Goal: Transaction & Acquisition: Purchase product/service

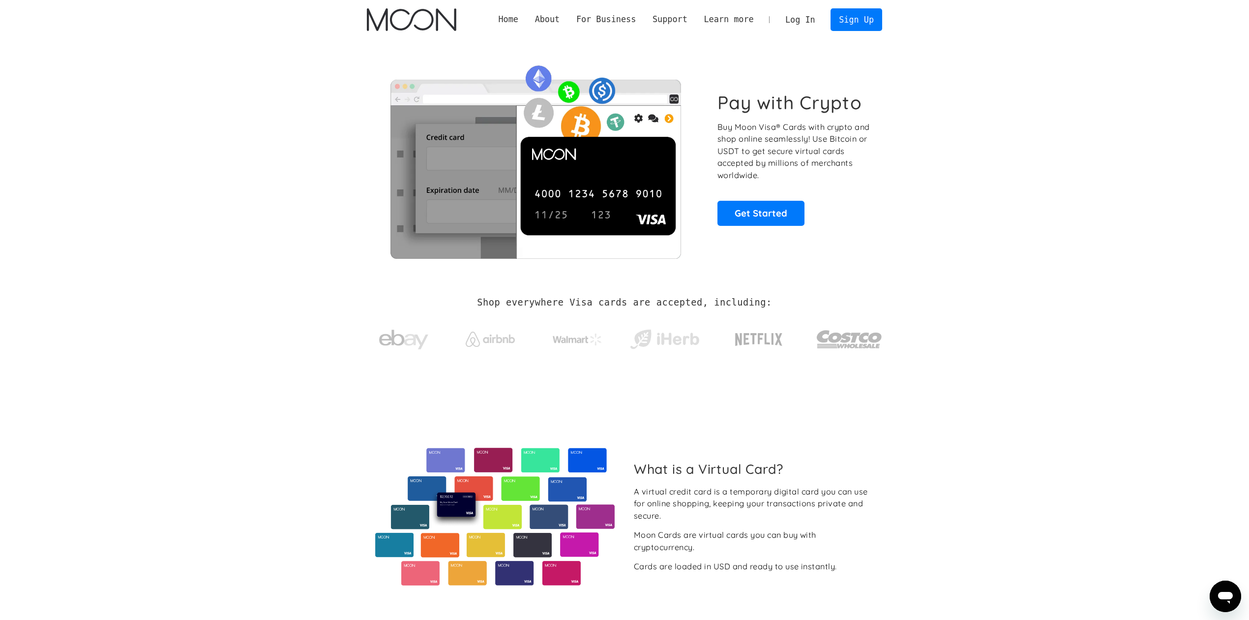
click at [809, 20] on link "Log In" at bounding box center [800, 20] width 46 height 22
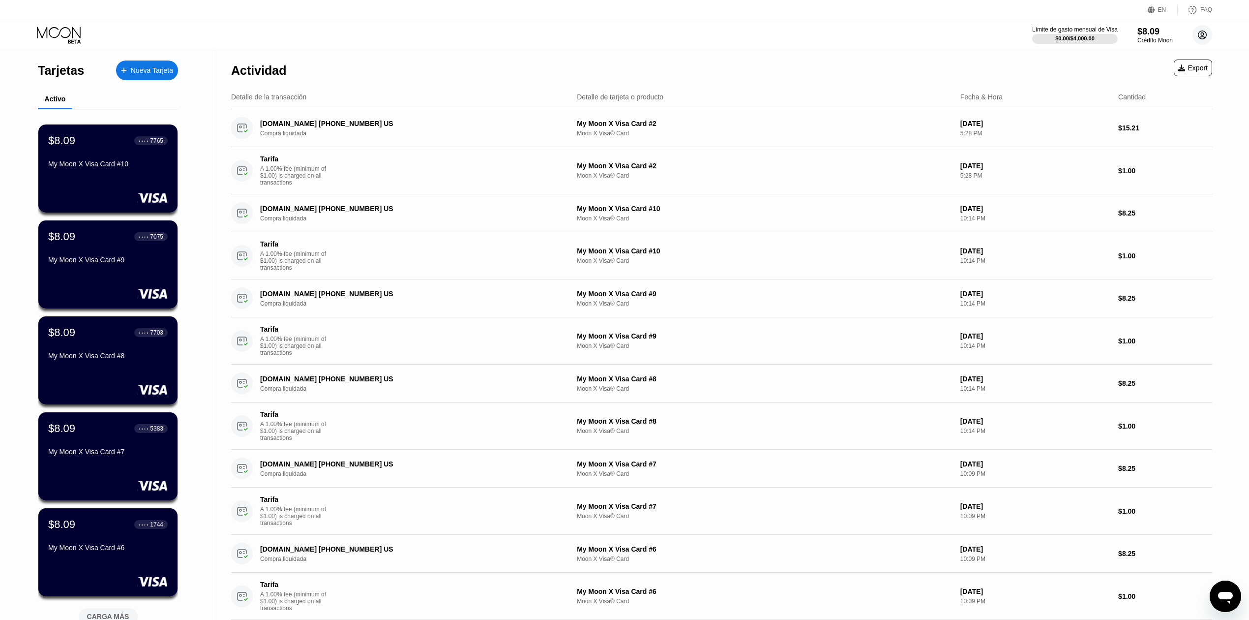
click at [1200, 38] on icon at bounding box center [1202, 35] width 8 height 8
click at [1148, 216] on div "Cerrar sesión" at bounding box center [1148, 220] width 41 height 8
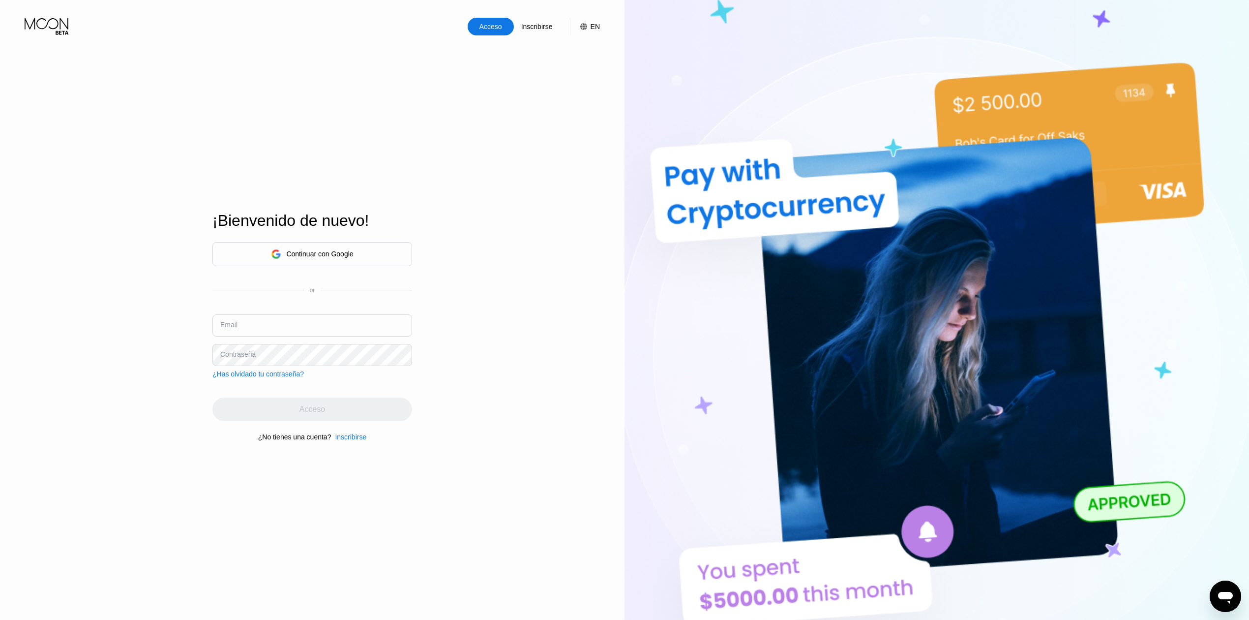
click at [262, 325] on input "text" at bounding box center [312, 325] width 200 height 22
paste input "[EMAIL_ADDRESS][DOMAIN_NAME]"
type input "[EMAIL_ADDRESS][DOMAIN_NAME]"
click at [305, 402] on div "Acceso" at bounding box center [312, 409] width 200 height 24
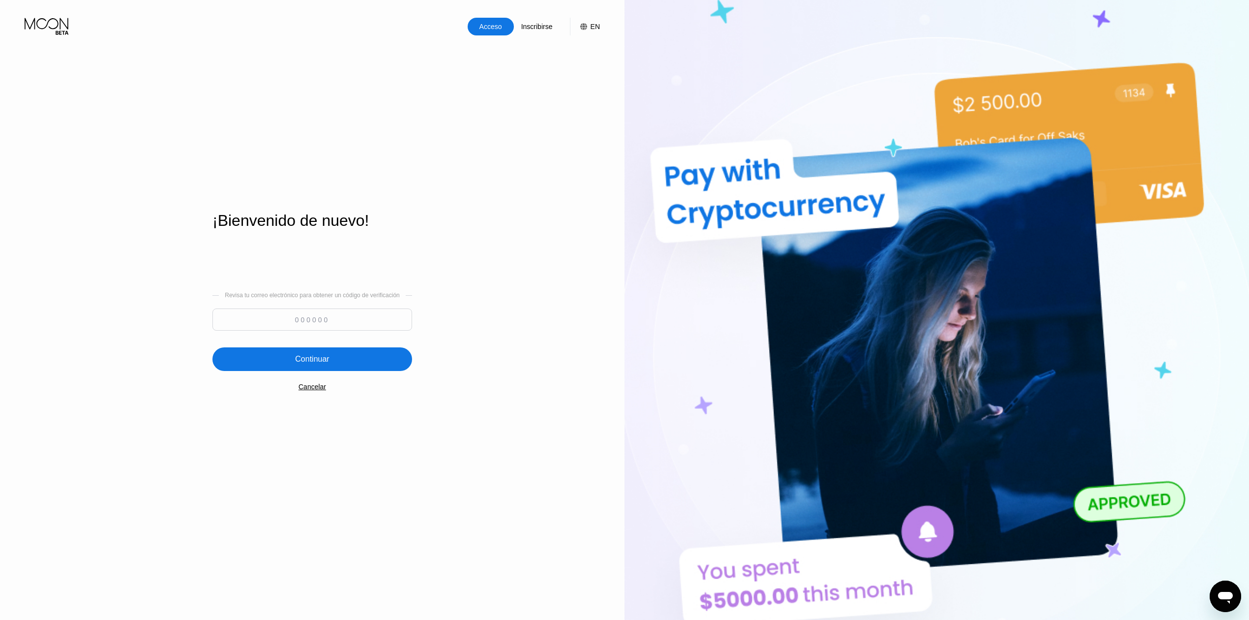
click at [375, 313] on input at bounding box center [312, 319] width 200 height 22
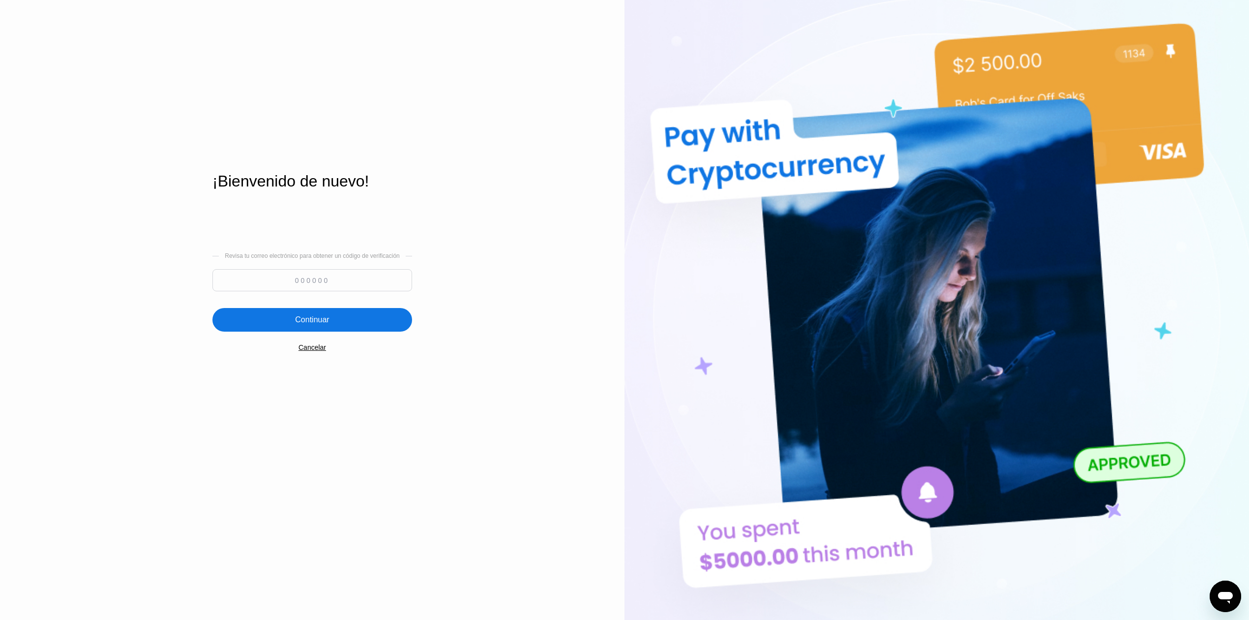
scroll to position [131, 0]
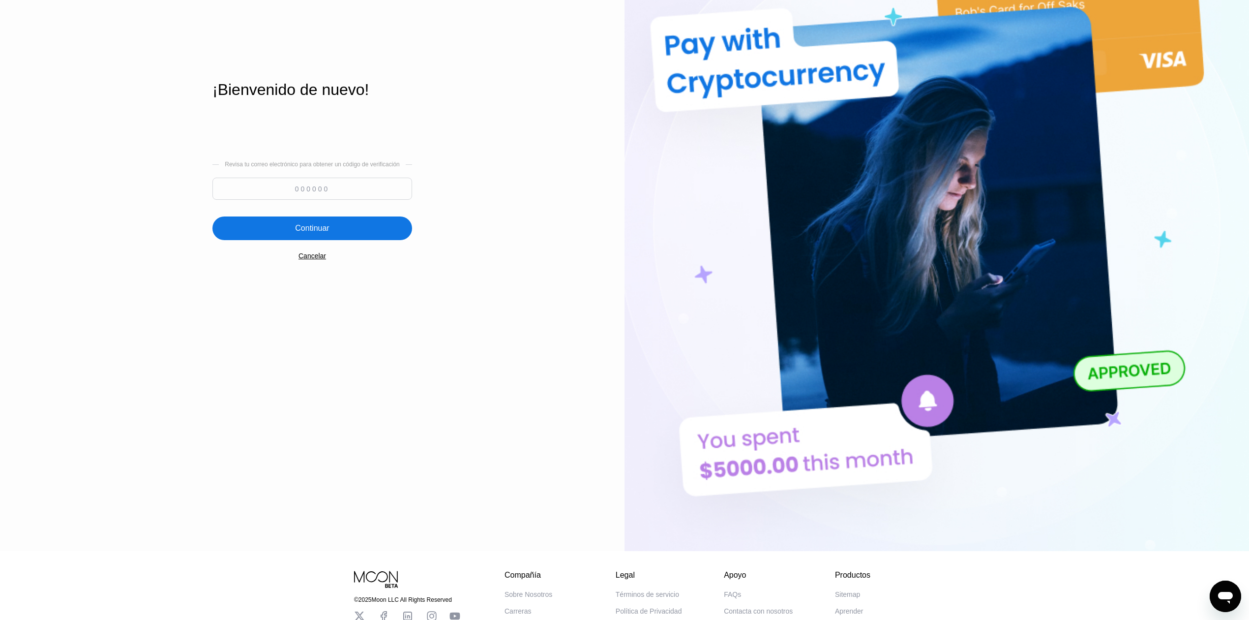
click at [327, 194] on input at bounding box center [312, 189] width 200 height 22
click at [338, 192] on input at bounding box center [312, 189] width 200 height 22
paste input "425760"
type input "425760"
click at [322, 231] on div "Continuar" at bounding box center [312, 228] width 34 height 10
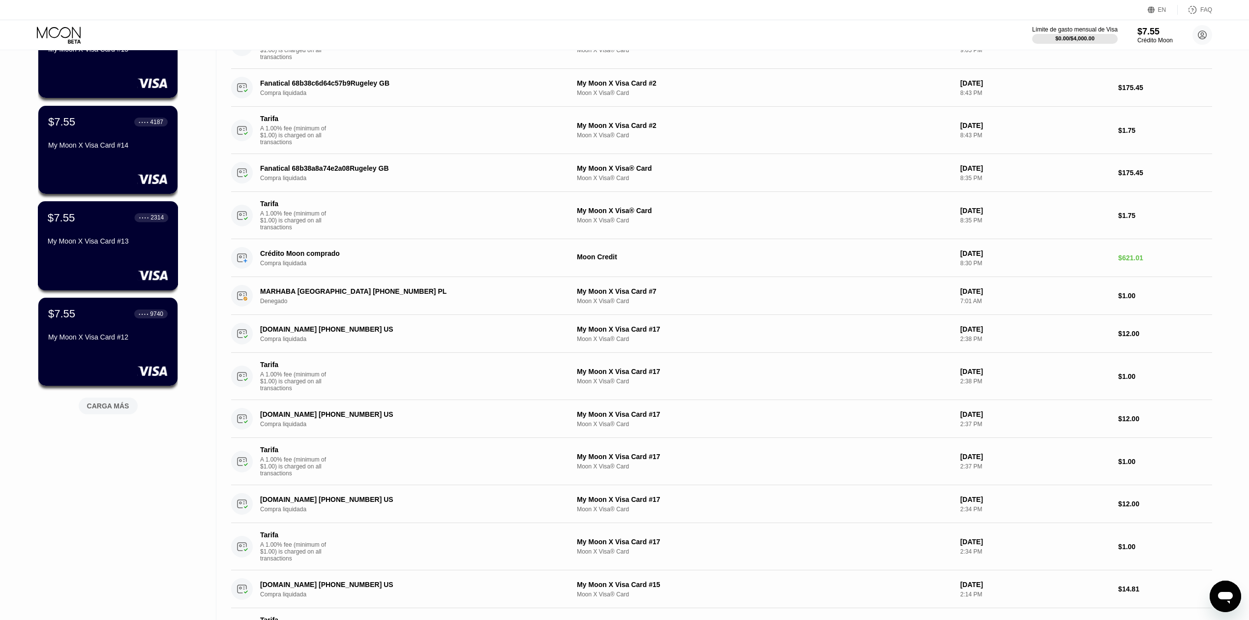
scroll to position [327, 0]
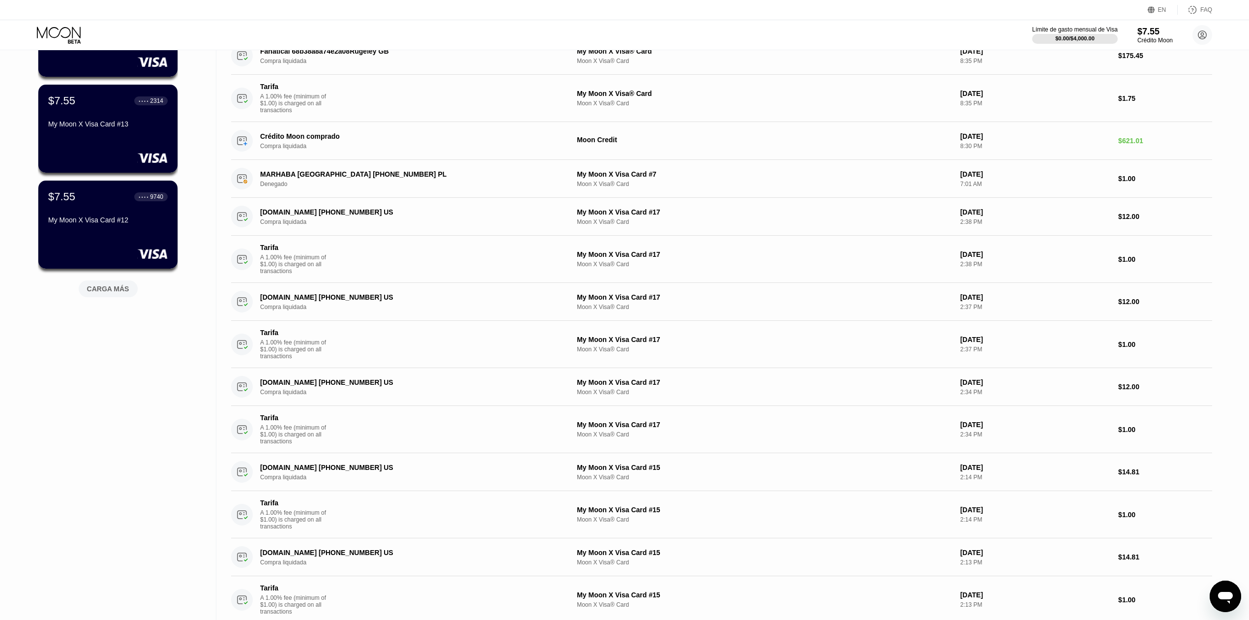
click at [115, 288] on div "CARGA MÁS" at bounding box center [108, 288] width 42 height 9
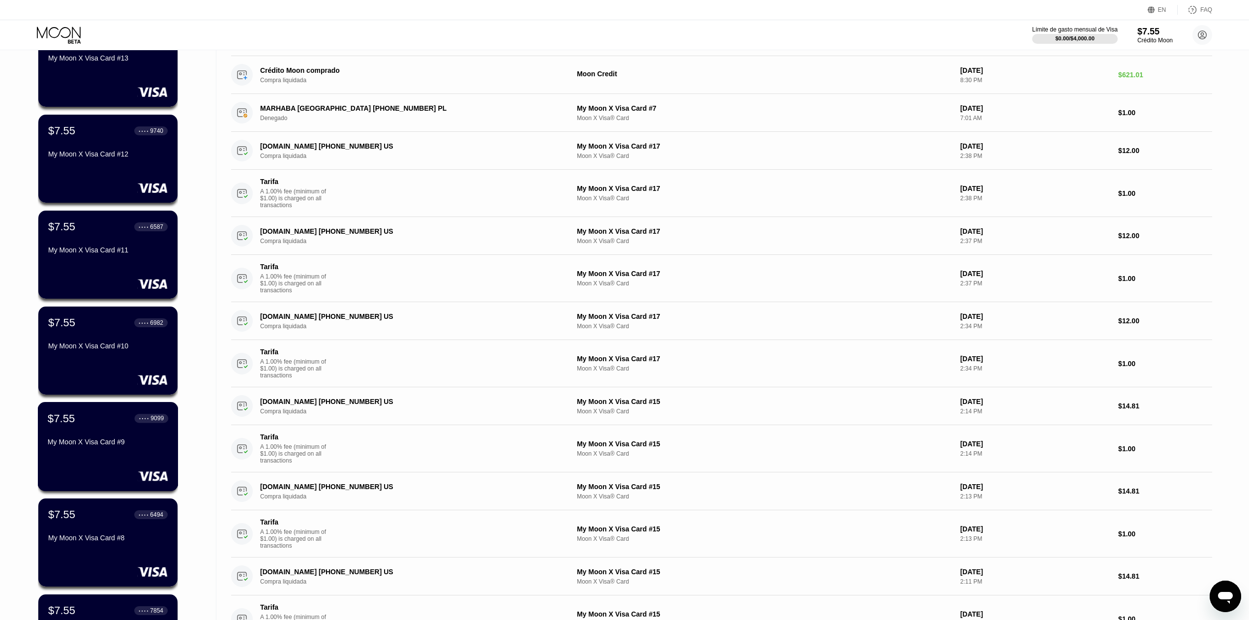
scroll to position [667, 0]
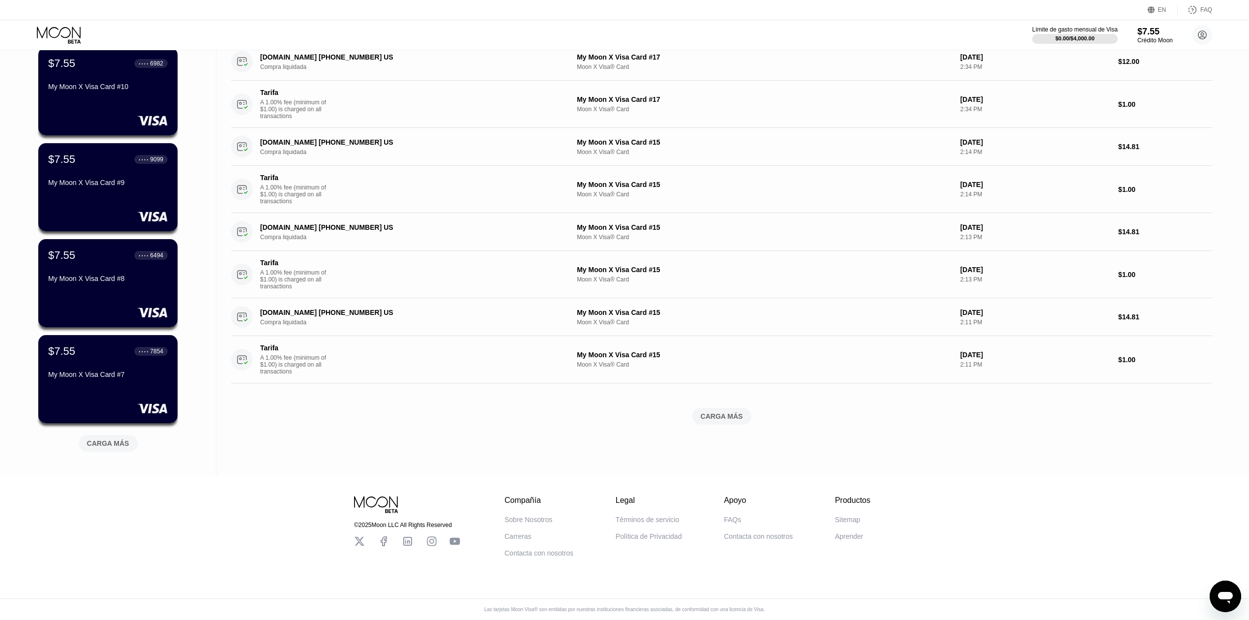
click at [110, 439] on div "CARGA MÁS" at bounding box center [108, 443] width 42 height 9
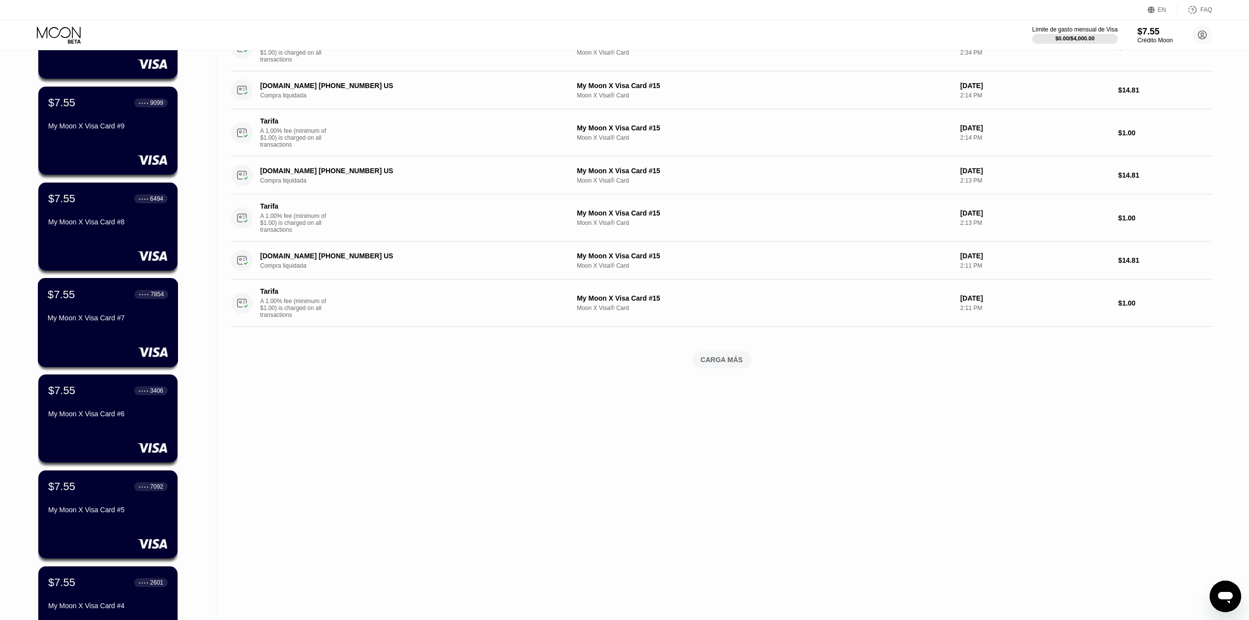
scroll to position [733, 0]
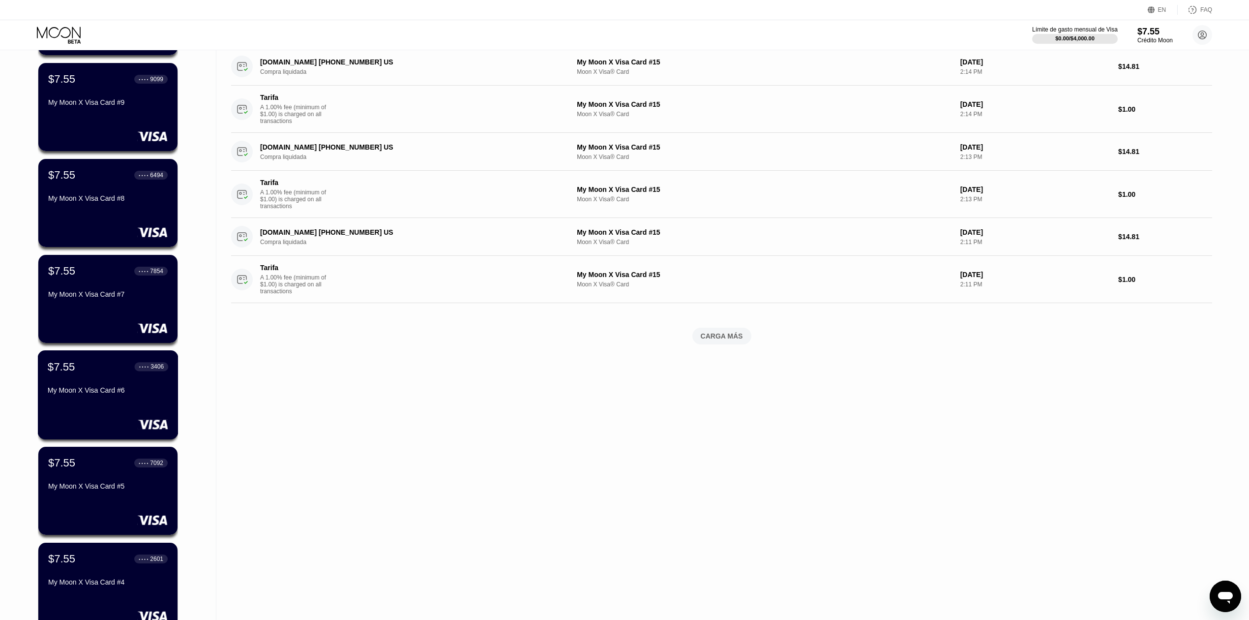
click at [131, 402] on div "$7.55 ● ● ● ● 3406 My Moon X Visa Card #6" at bounding box center [108, 394] width 141 height 89
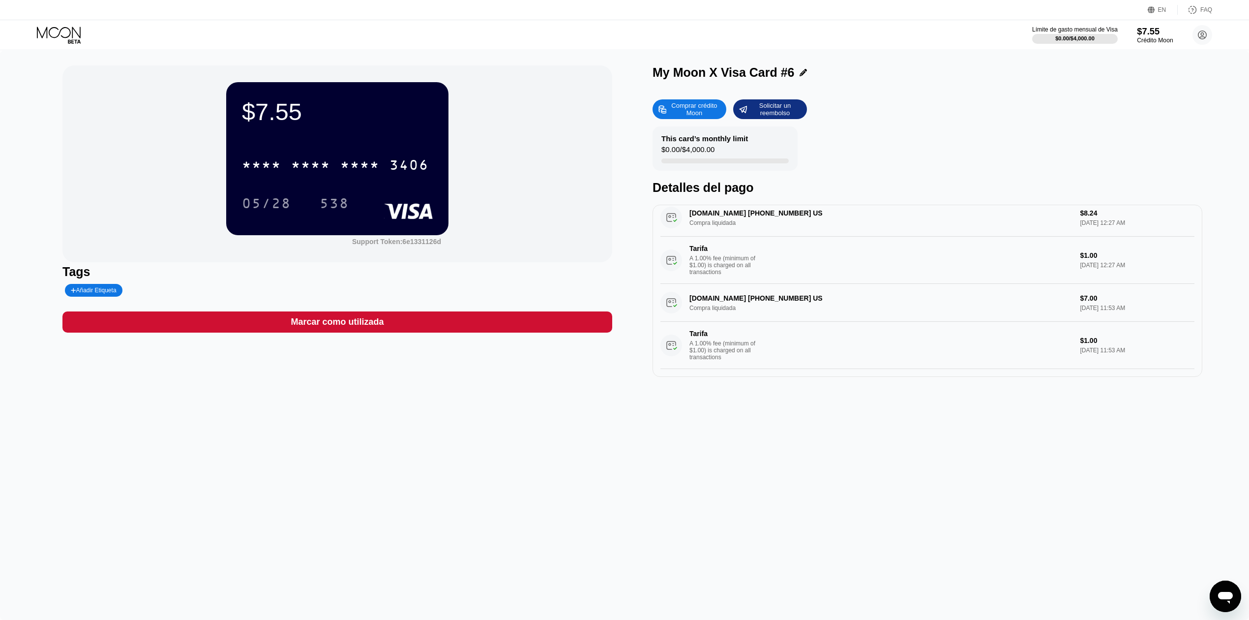
click at [1161, 37] on div "Crédito Moon" at bounding box center [1155, 40] width 36 height 7
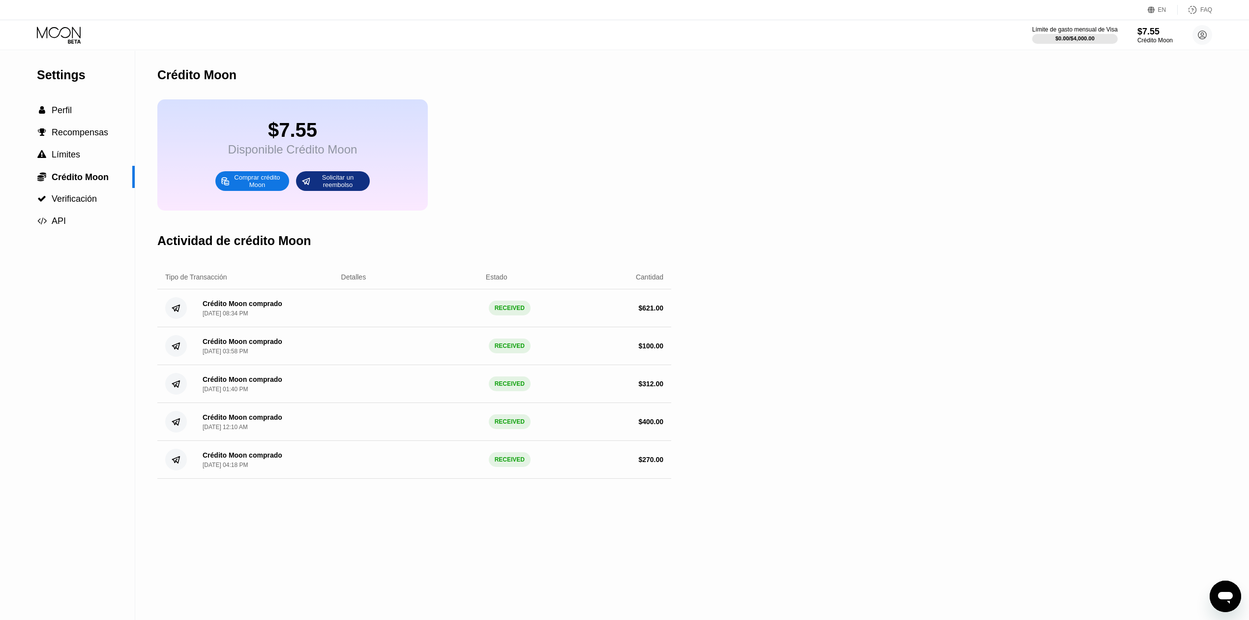
click at [272, 189] on div "Comprar crédito Moon" at bounding box center [257, 181] width 54 height 16
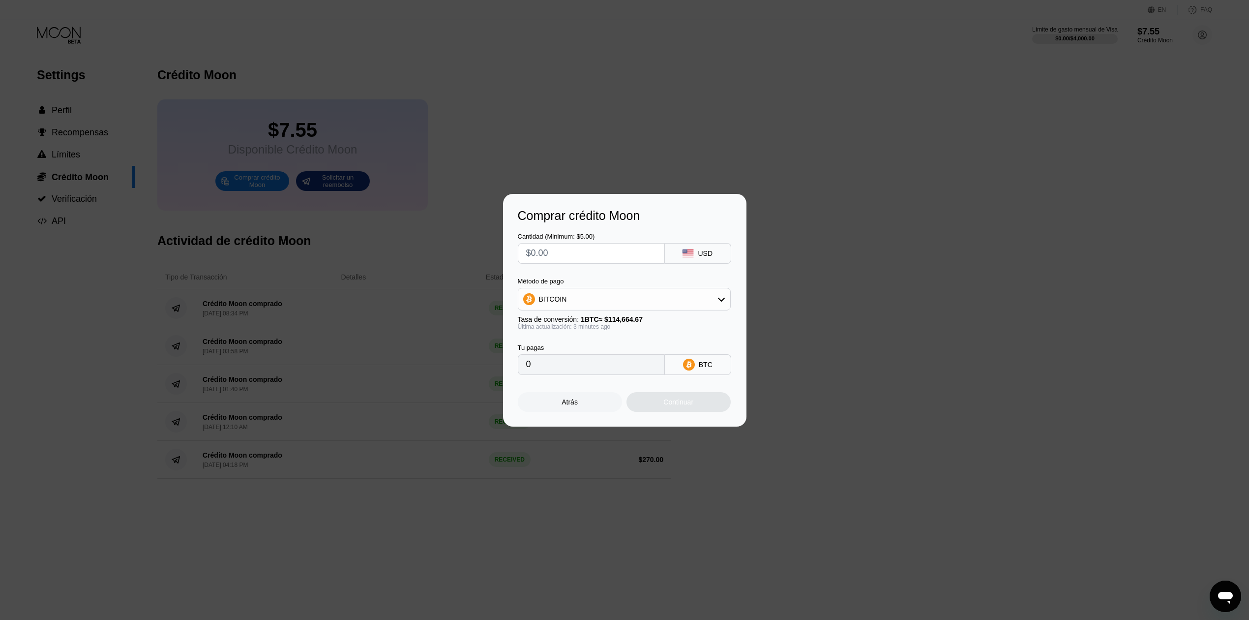
click at [584, 246] on input "text" at bounding box center [591, 253] width 130 height 20
click at [732, 130] on div at bounding box center [629, 310] width 1259 height 620
click at [595, 258] on div "Cantidad (Minimum: $5.00) USD Método de pago BITCOIN Tasa de conversión: 1 BTC …" at bounding box center [625, 299] width 214 height 152
click at [596, 257] on input "text" at bounding box center [591, 253] width 130 height 20
type input "$56"
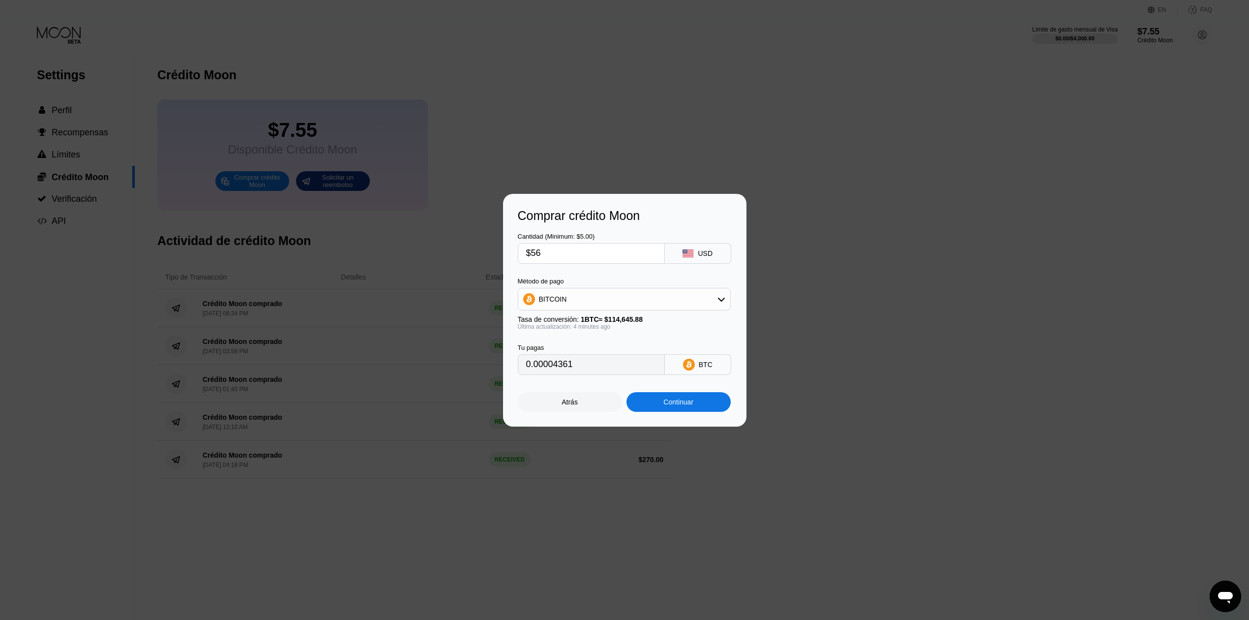
type input "0.00048843"
type input "$560"
type input "0.00488424"
type input "$560"
click at [604, 290] on div "BITCOIN" at bounding box center [624, 299] width 212 height 20
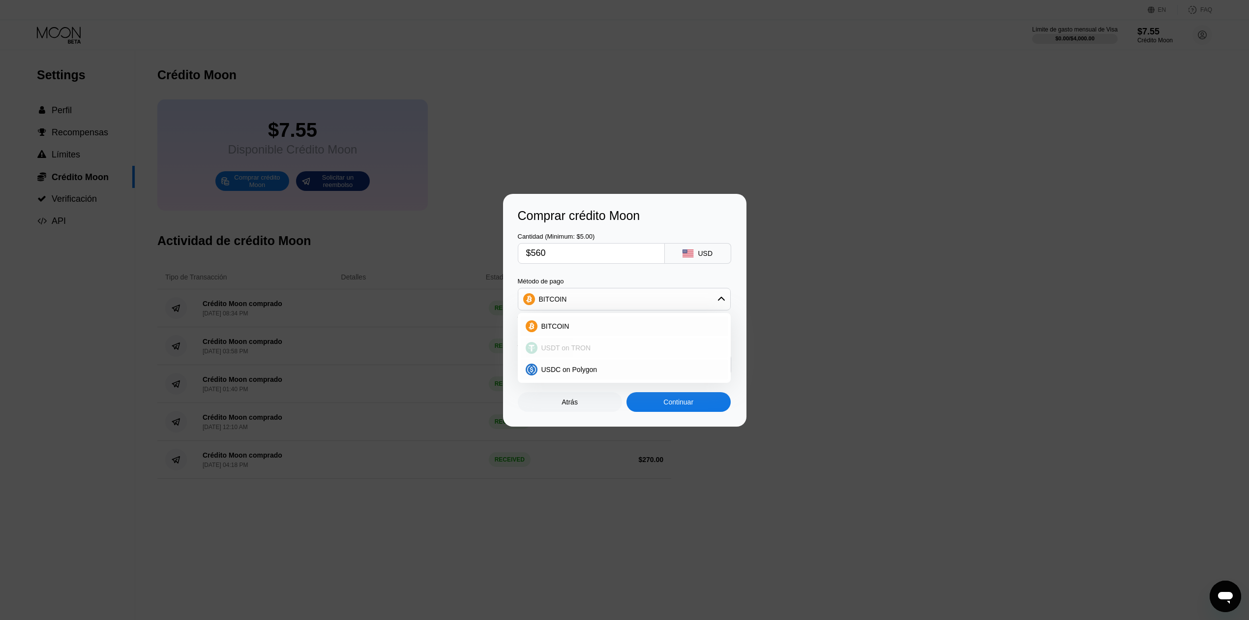
click at [567, 350] on span "USDT on TRON" at bounding box center [566, 348] width 50 height 8
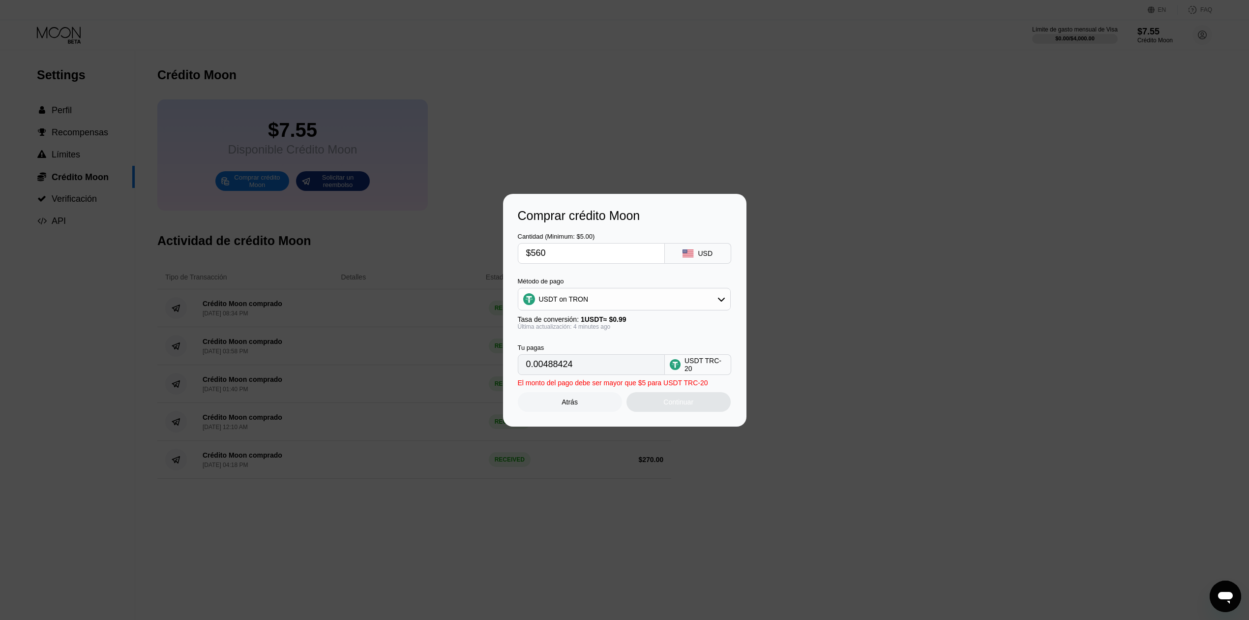
type input "565.66"
drag, startPoint x: 556, startPoint y: 250, endPoint x: 510, endPoint y: 250, distance: 45.2
click at [510, 250] on div "Comprar crédito Moon Cantidad (Minimum: $5.00) $560 USD Método de pago USDT on …" at bounding box center [624, 310] width 243 height 233
type input "$5"
type input "5.05"
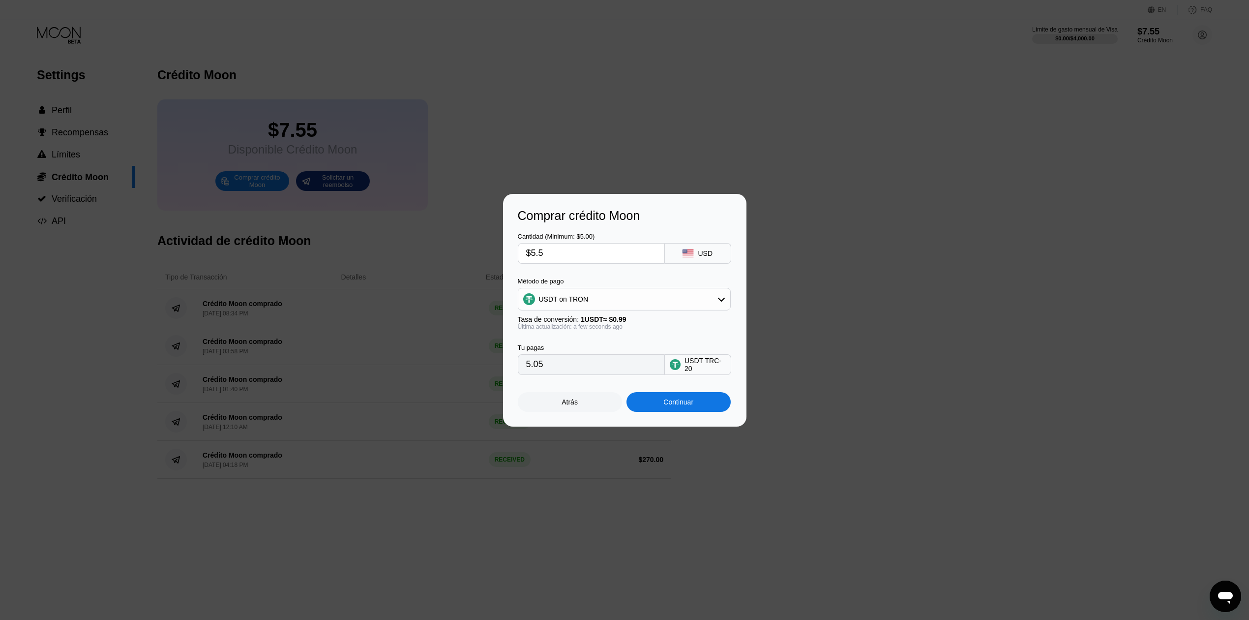
type input "$5.55"
type input "5.61"
type input "$5.5"
type input "5.56"
type input "$5."
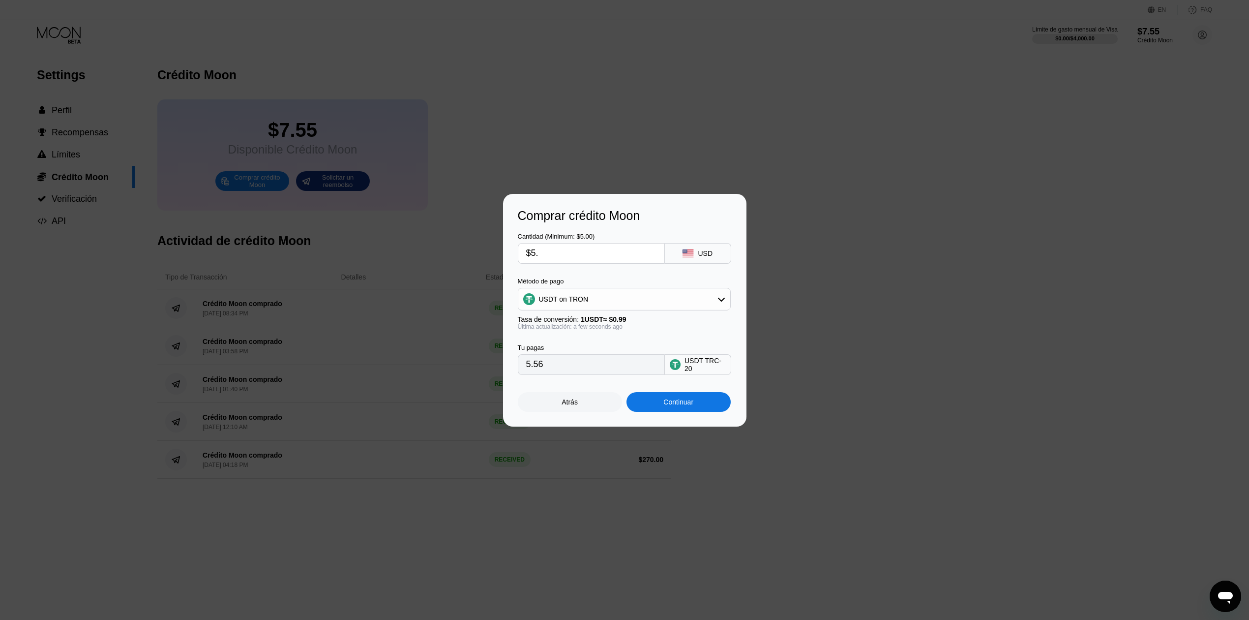
type input "5.05"
type input "$5"
type input "0.00"
type input "$5"
type input "5.05"
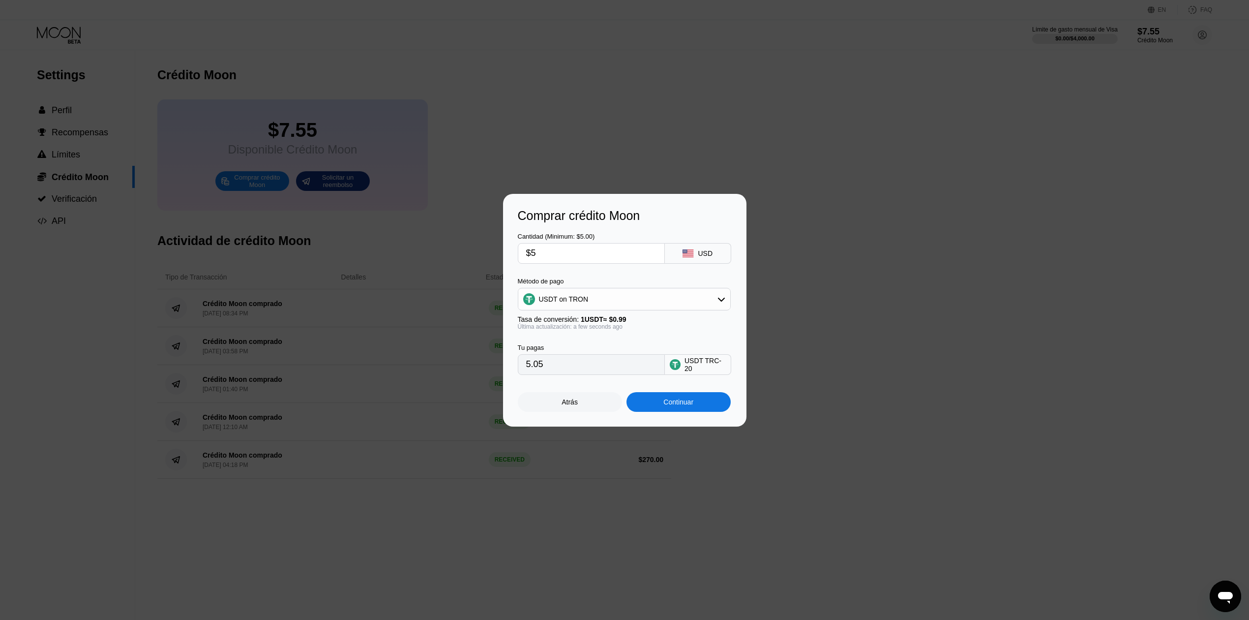
type input "$55"
type input "55.56"
type input "$554"
type input "559.60"
type input "$554"
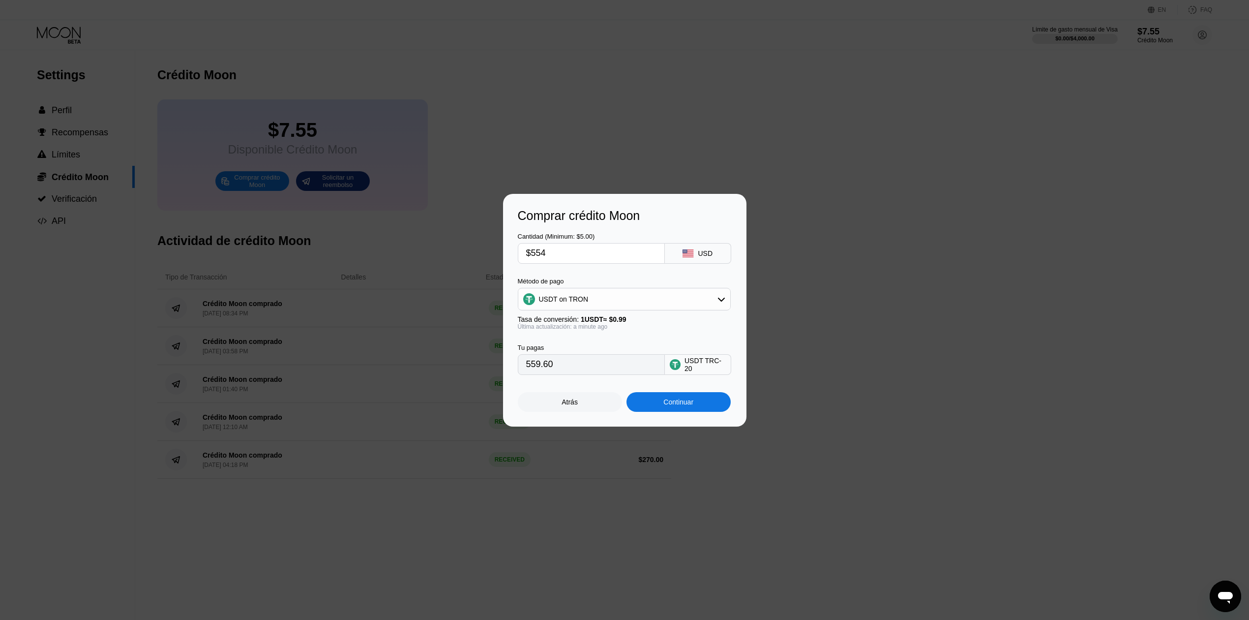
click at [706, 402] on div "Continuar" at bounding box center [678, 402] width 104 height 20
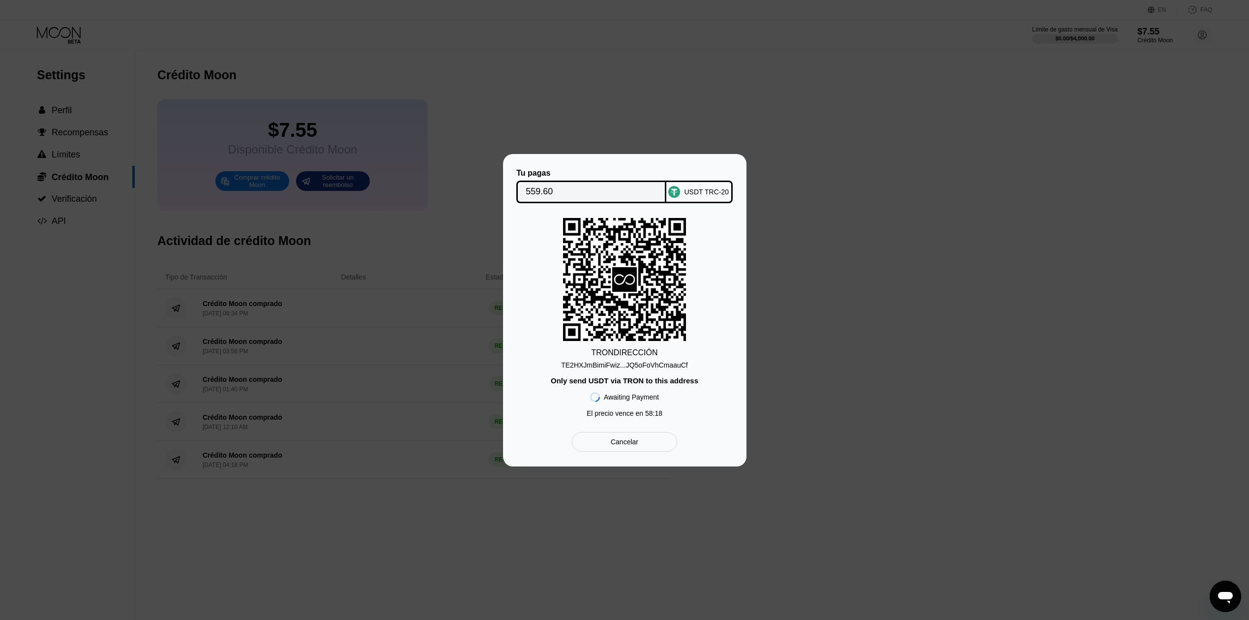
click at [612, 362] on div "TE2HXJmBimiFwiz...JQ5oFoVhCmaauCf" at bounding box center [624, 365] width 127 height 8
click at [616, 431] on div "Tu pagas 559.60 USDT TRC-20 TRON DIRECCIÓN TE2HXJmBimiFwiz...JQ5oFoVhCmaauCf On…" at bounding box center [625, 310] width 214 height 283
click at [617, 443] on div "Cancelar" at bounding box center [625, 441] width 28 height 9
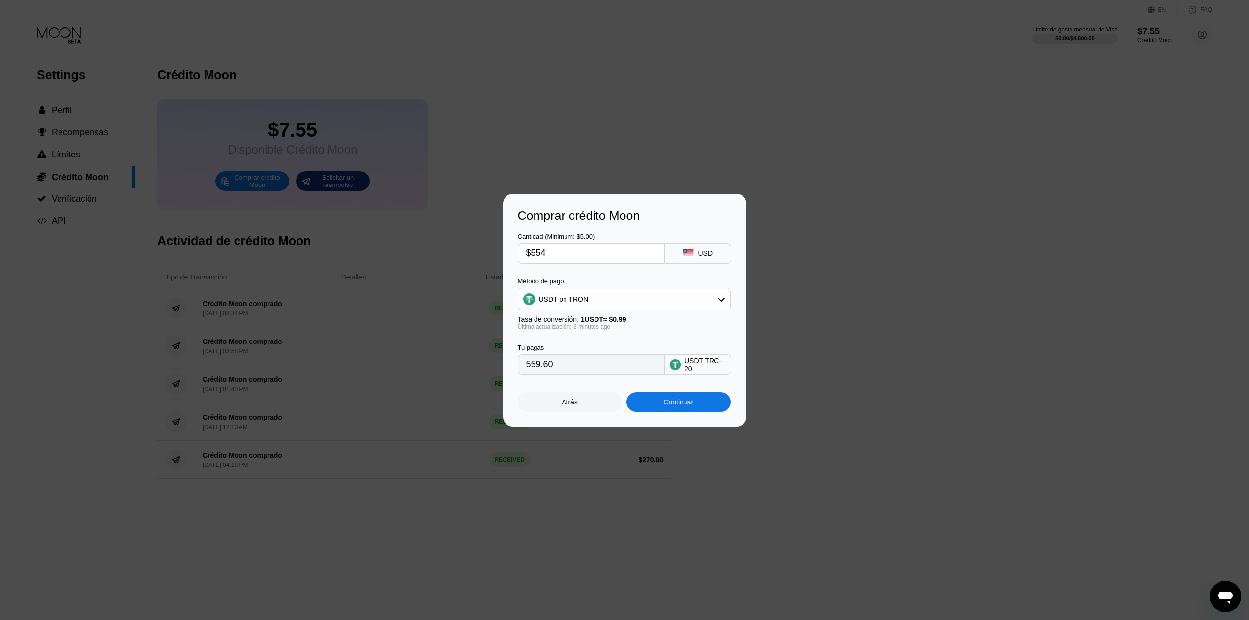
drag, startPoint x: 575, startPoint y: 370, endPoint x: 516, endPoint y: 366, distance: 59.2
click at [516, 366] on div "Comprar crédito Moon Cantidad (Minimum: $5.00) $554 USD Método de pago USDT on …" at bounding box center [624, 310] width 243 height 233
click at [594, 249] on input "$554" at bounding box center [591, 253] width 130 height 20
type input "$5"
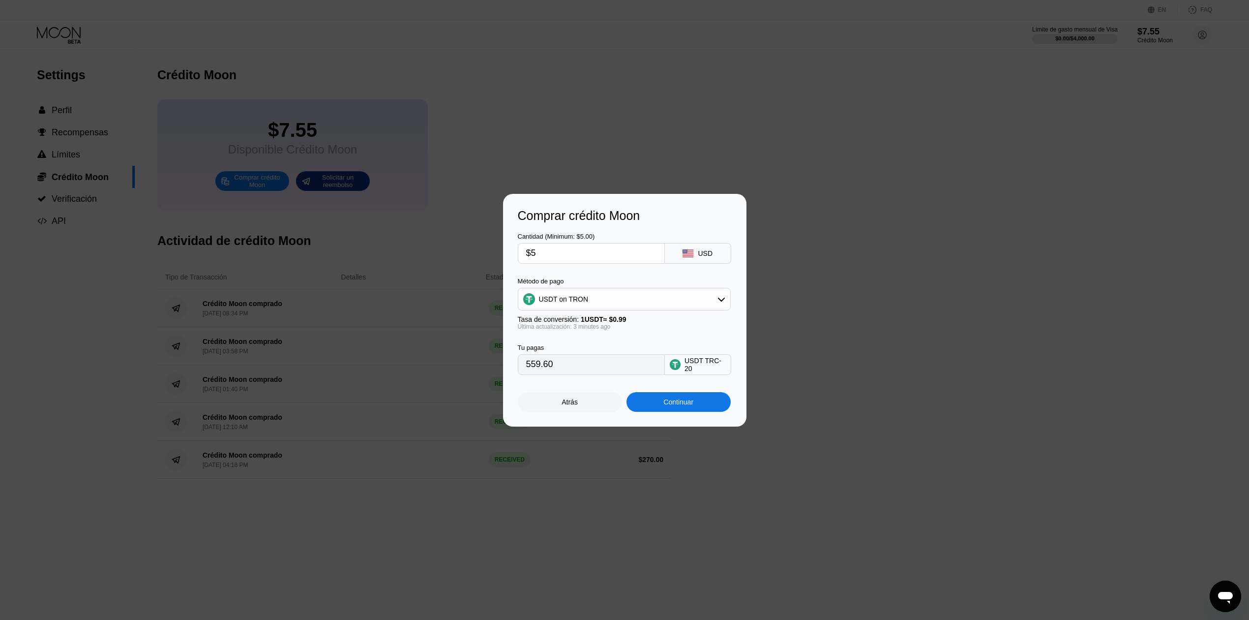
type input "5.05"
type input "$54"
type input "54.55"
type input "$545"
type input "550.51"
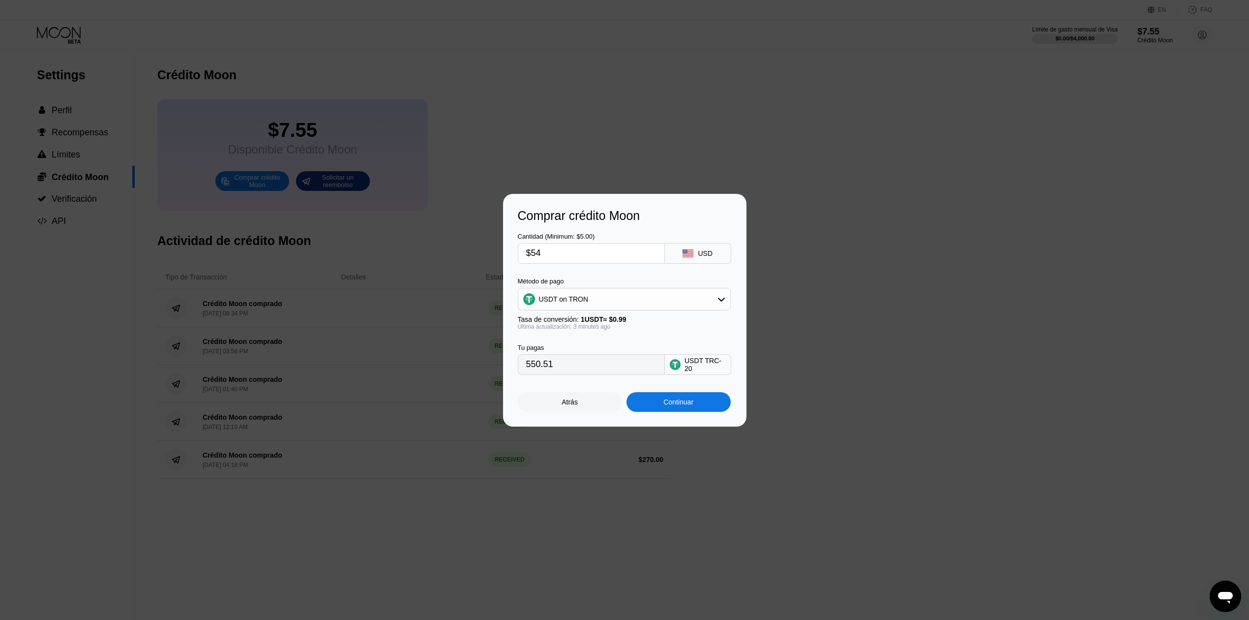
type input "$546"
type input "551.52"
type input "$547"
type input "552.53"
type input "$548"
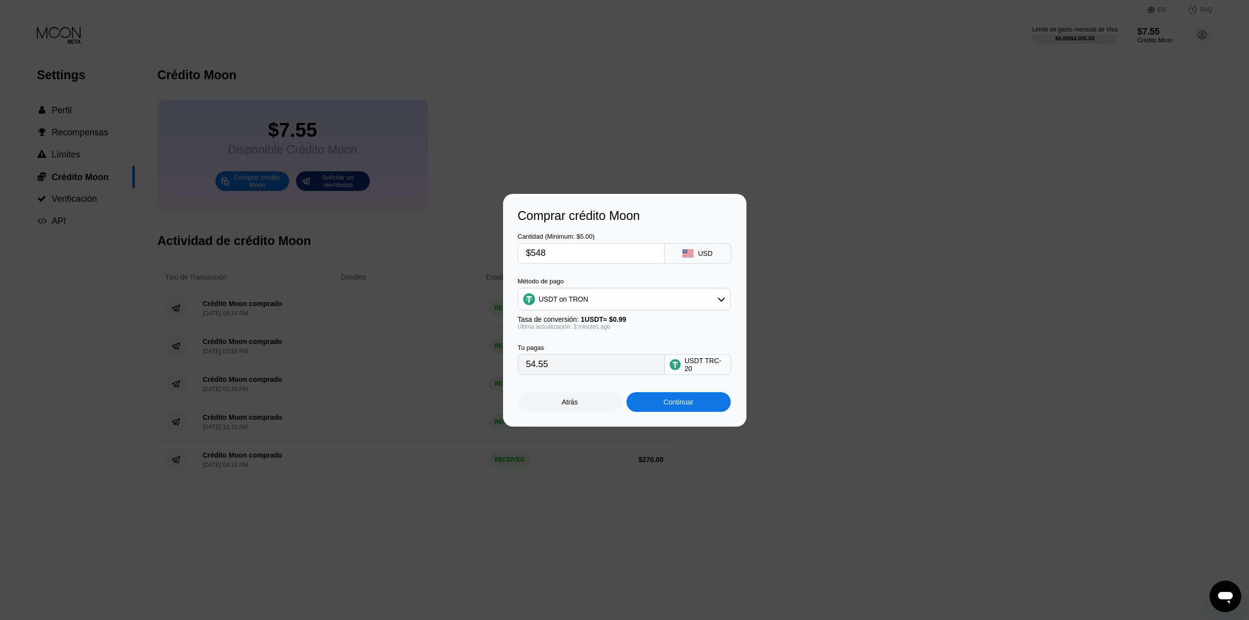
type input "553.54"
type input "$54"
type input "54.55"
type input "$547"
type input "552.53"
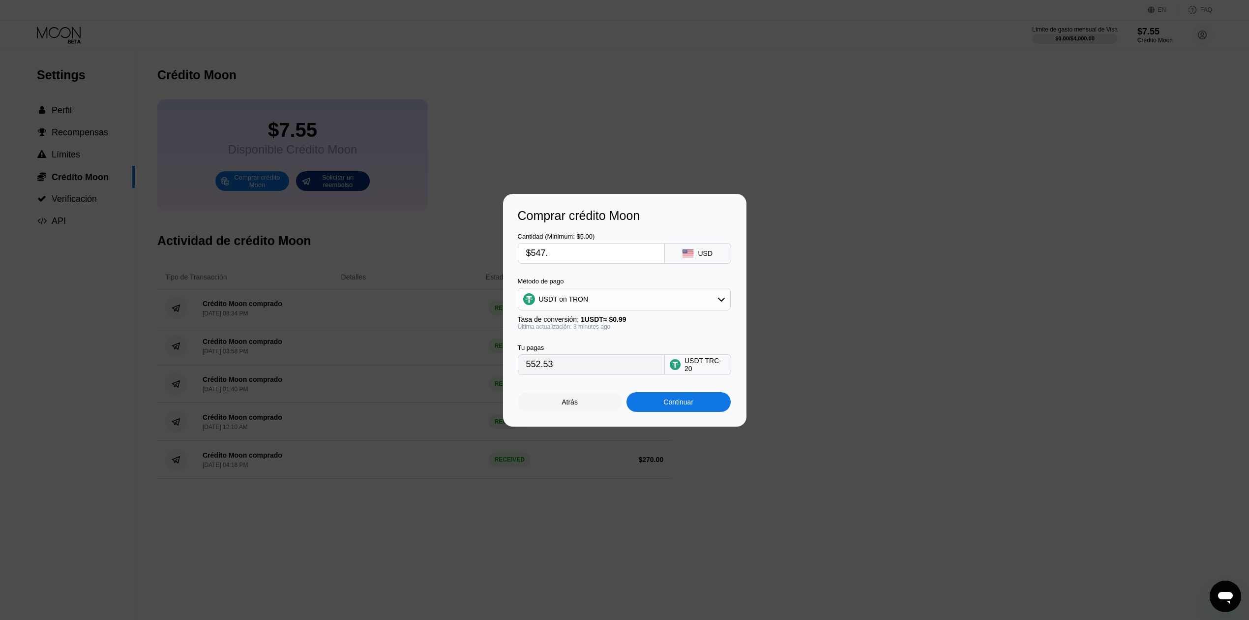
type input "$547.5"
type input "553.03"
type input "$547.6"
type input "553.13"
type input "$547."
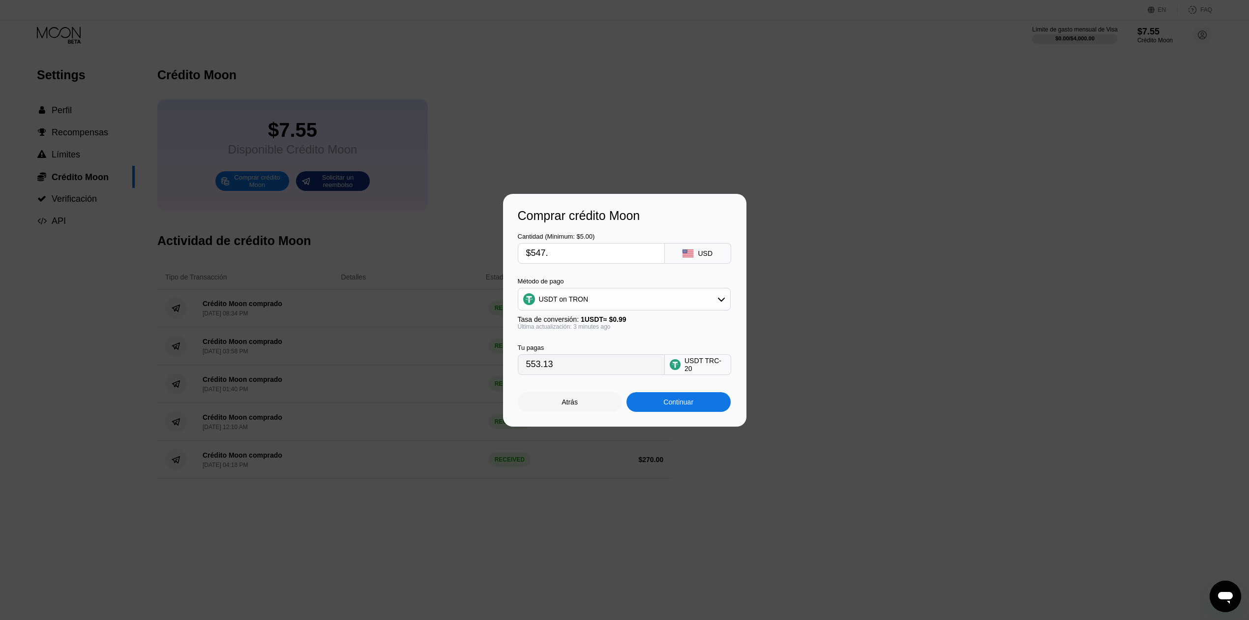
type input "552.53"
type input "$547.05"
type input "552.58"
type input "$547.0"
type input "552.53"
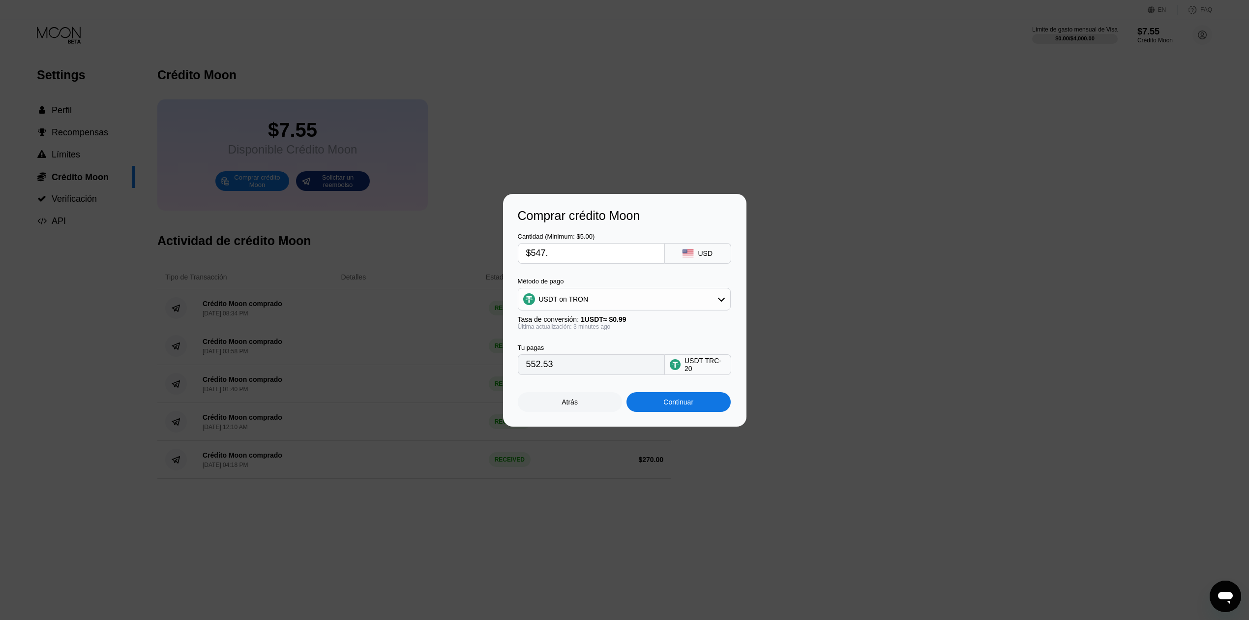
type input "$547.5"
type input "553.03"
type input "$547.51"
type input "553.04"
type input "$547.51"
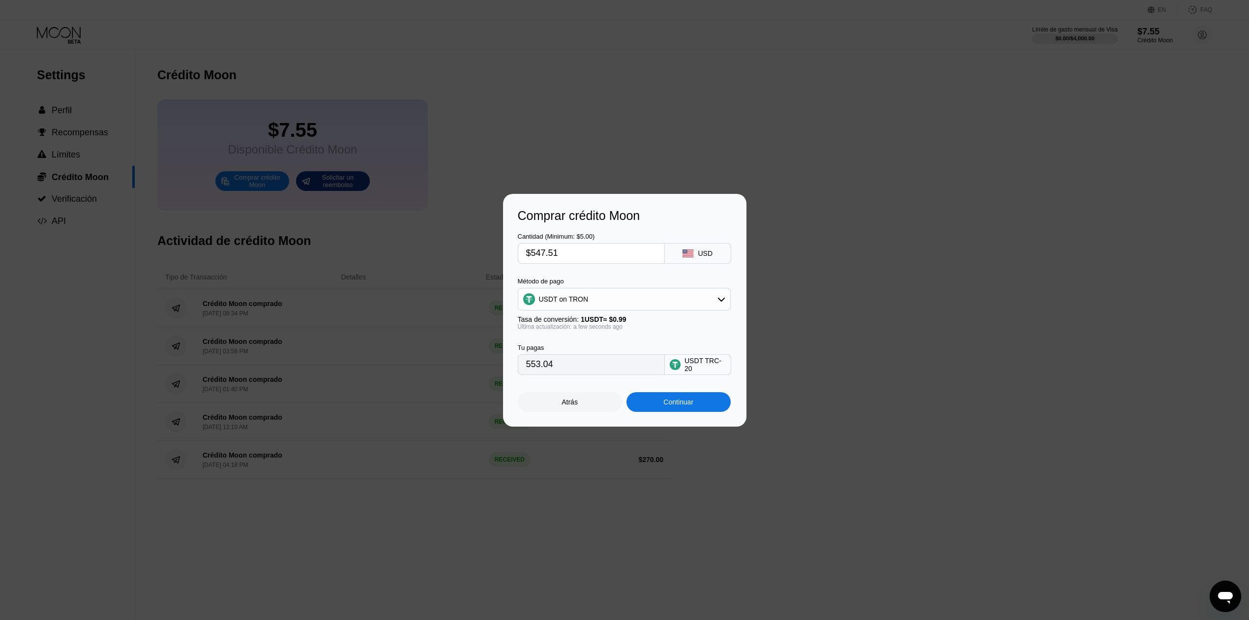
click at [675, 411] on div "Continuar" at bounding box center [678, 402] width 104 height 20
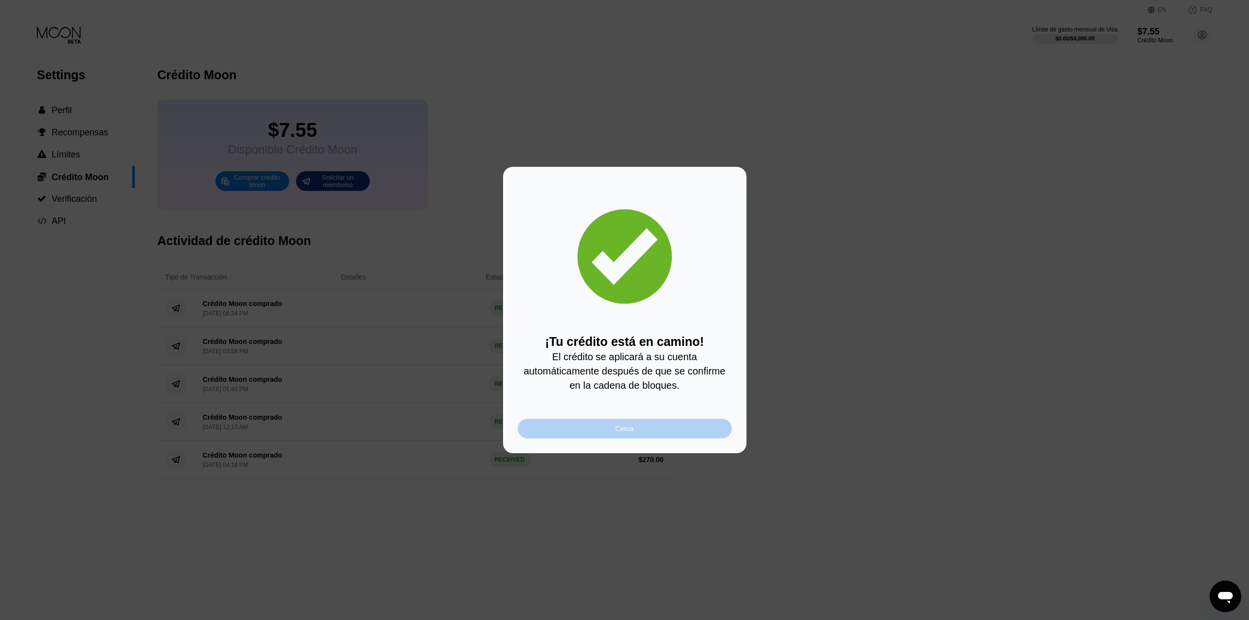
click at [658, 431] on div "Cerca" at bounding box center [625, 428] width 214 height 20
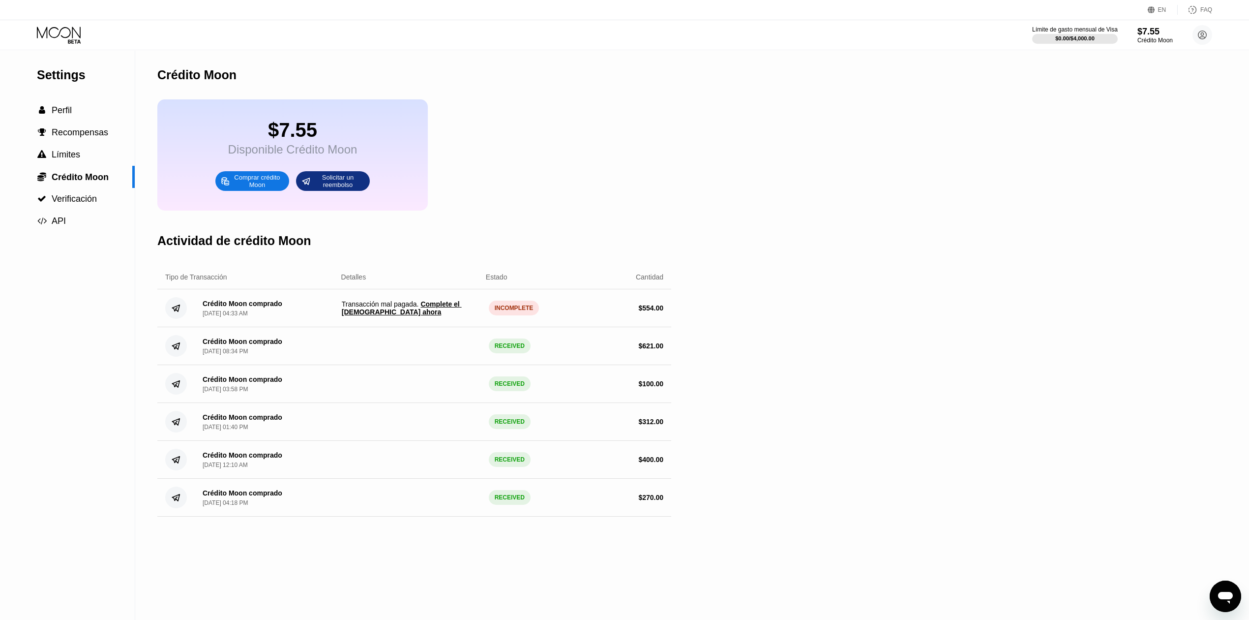
click at [445, 316] on span "Complete el pago ahora" at bounding box center [402, 308] width 120 height 16
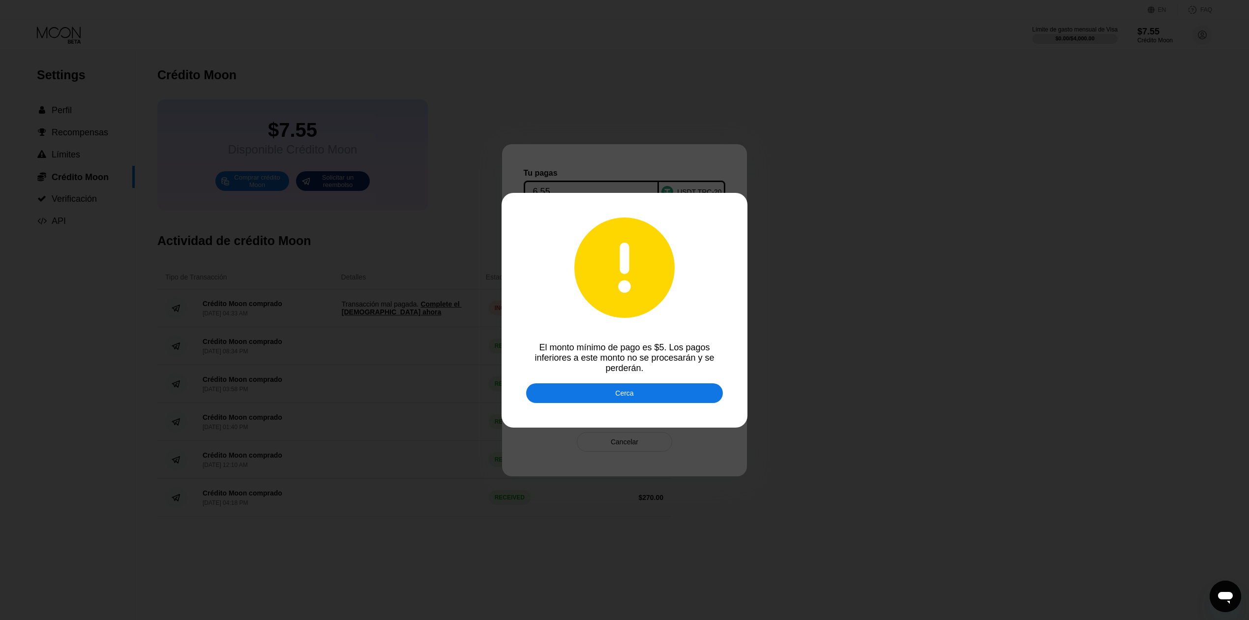
click at [577, 392] on div "Cerca" at bounding box center [624, 393] width 197 height 20
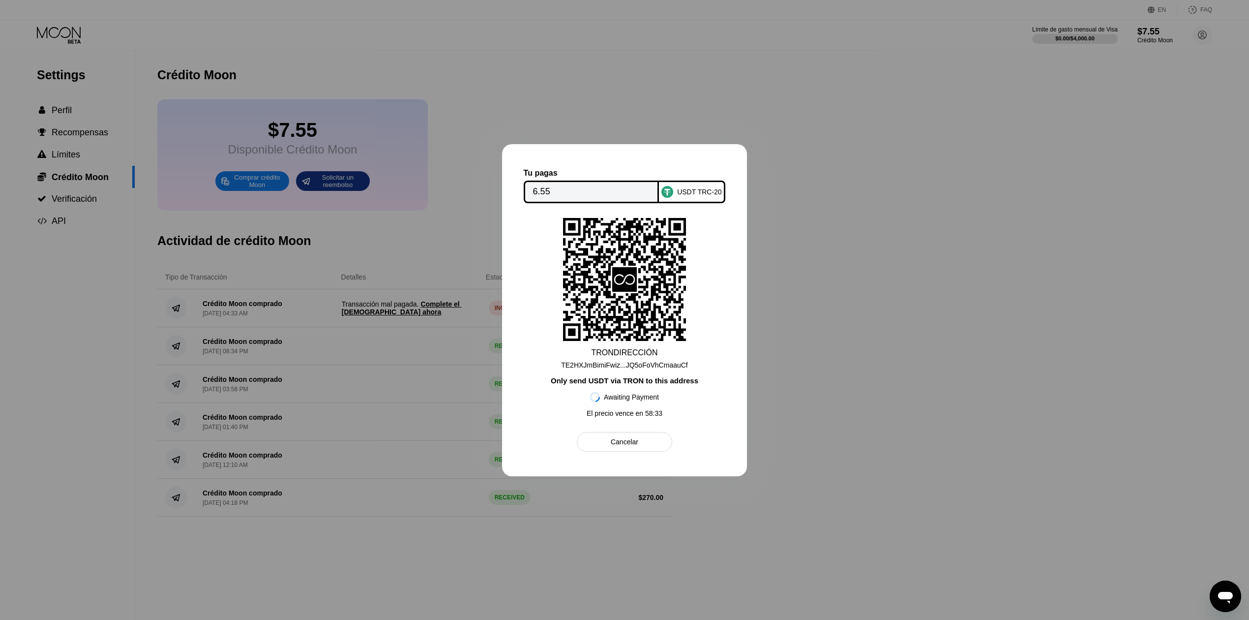
click at [675, 365] on div "TE2HXJmBimiFwiz...JQ5oFoVhCmaauCf" at bounding box center [624, 365] width 127 height 8
click at [654, 384] on div "Only send USDT via TRON to this address" at bounding box center [625, 380] width 148 height 8
click at [629, 366] on div "TE2HXJmBimiFwiz...JQ5oFoVhCmaauCf" at bounding box center [624, 365] width 127 height 8
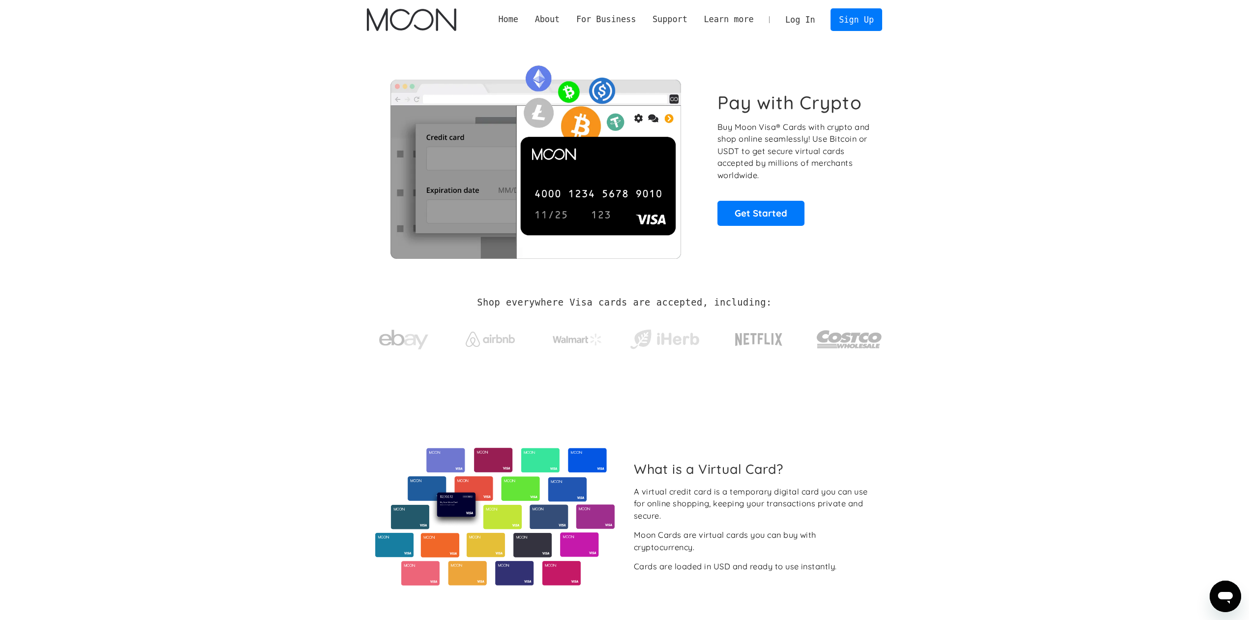
click at [802, 20] on link "Log In" at bounding box center [800, 20] width 46 height 22
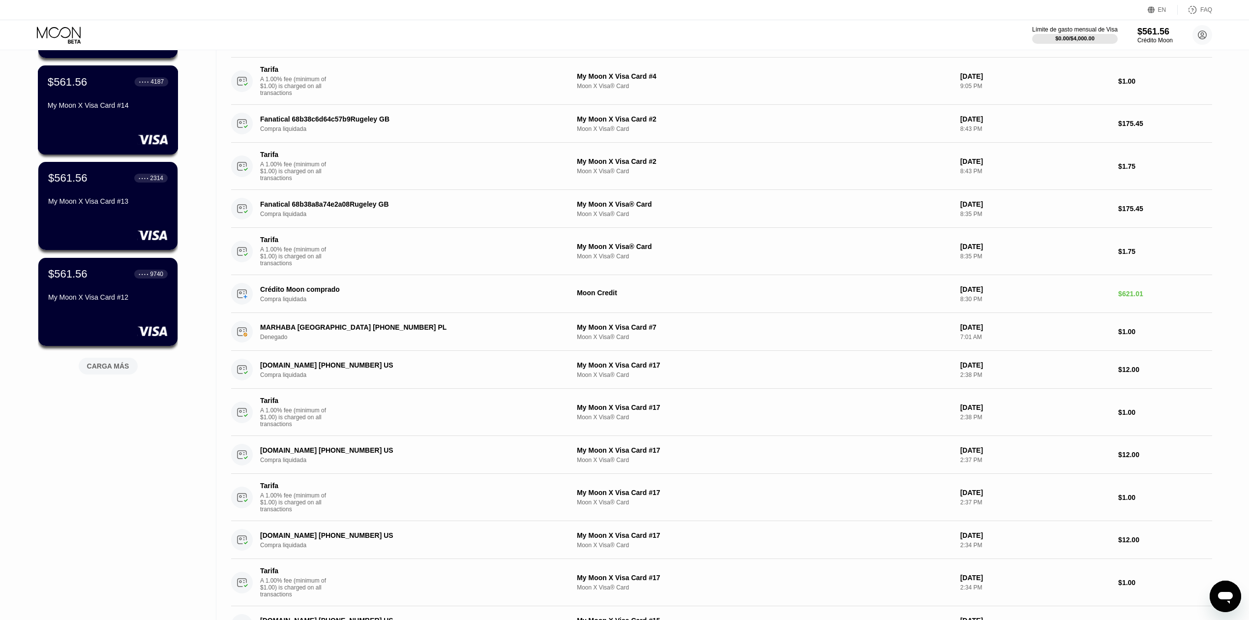
scroll to position [393, 0]
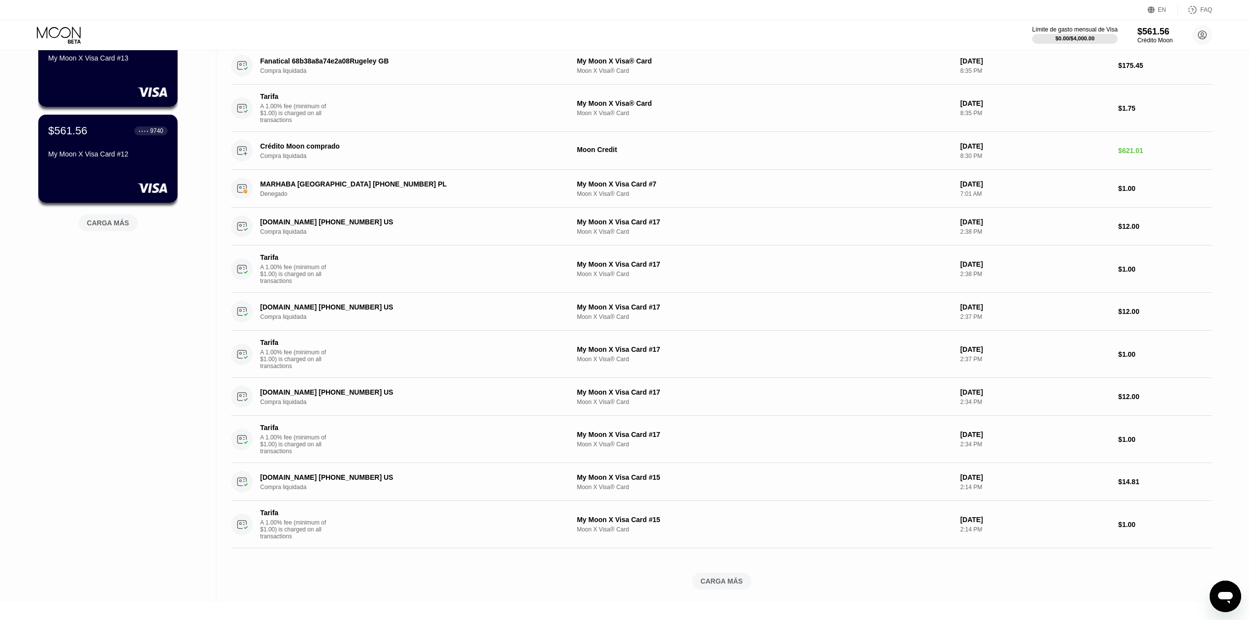
click at [113, 229] on div "CARGA MÁS" at bounding box center [108, 222] width 59 height 17
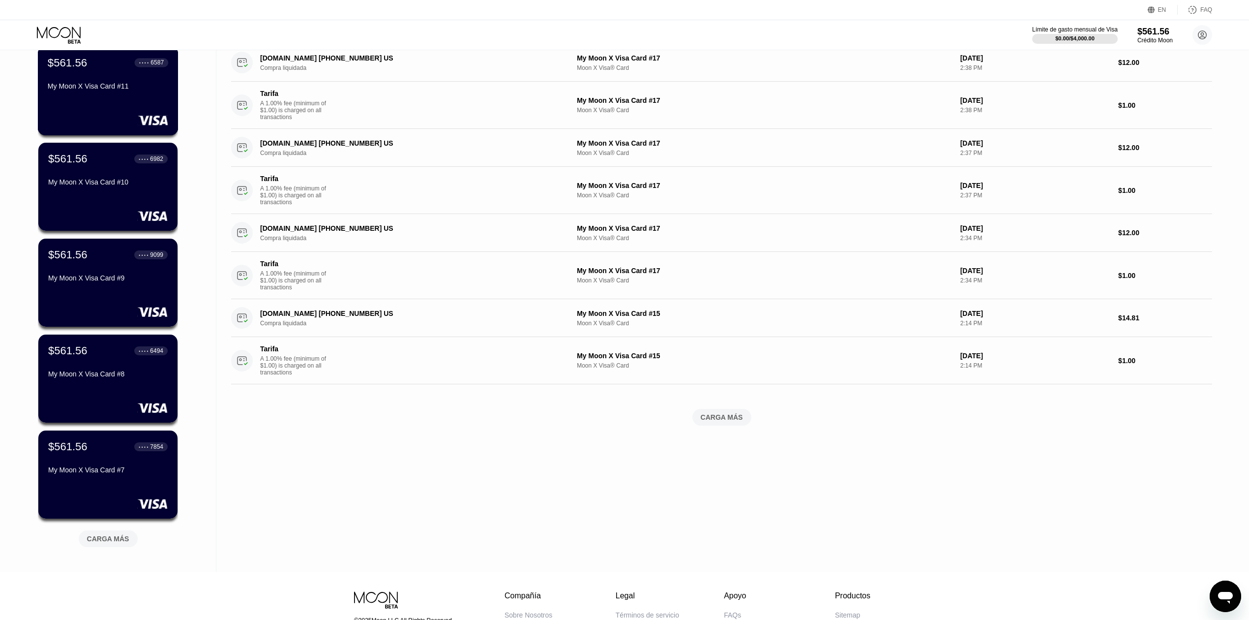
scroll to position [655, 0]
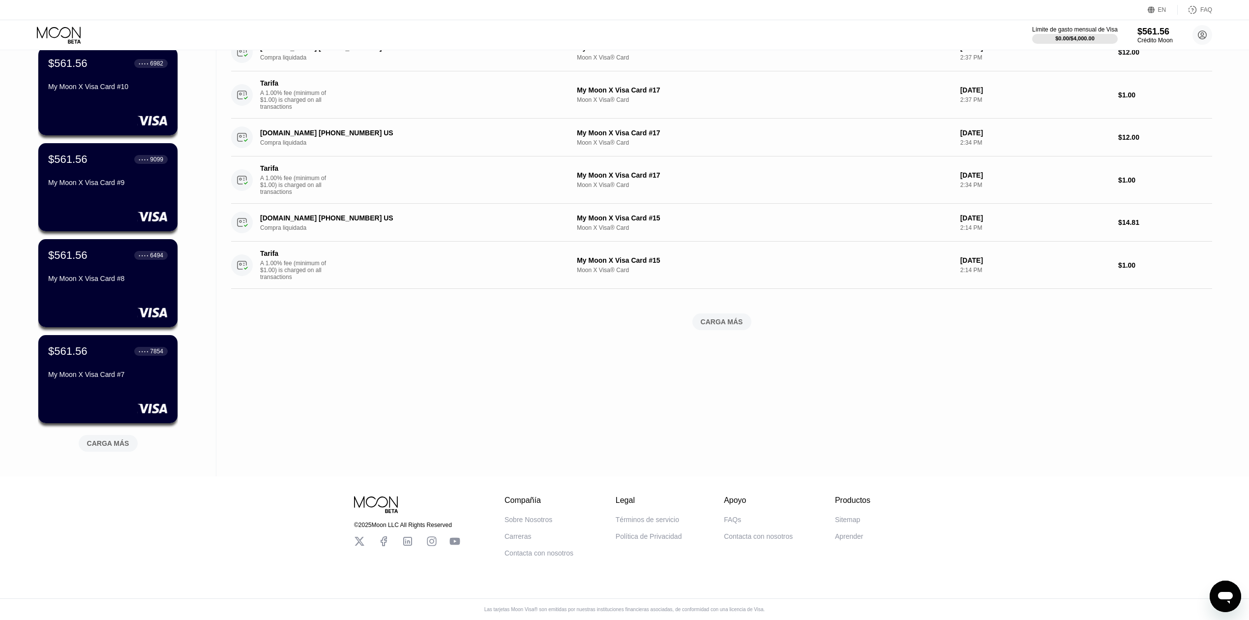
click at [106, 431] on div "CARGA MÁS" at bounding box center [108, 441] width 74 height 21
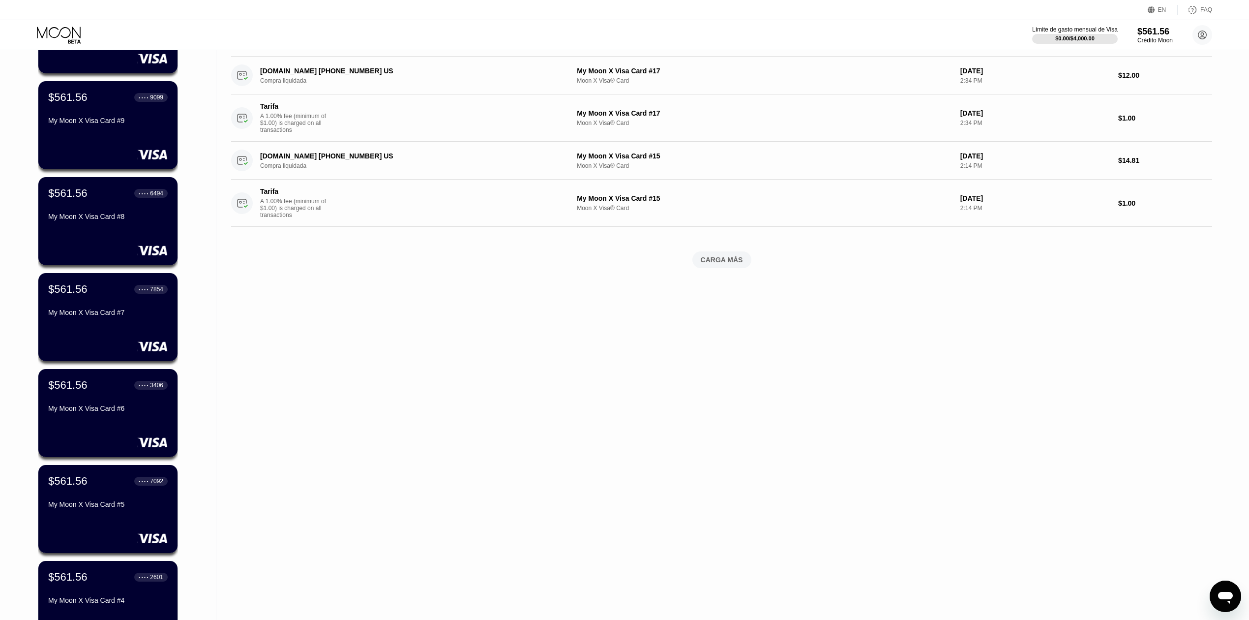
scroll to position [787, 0]
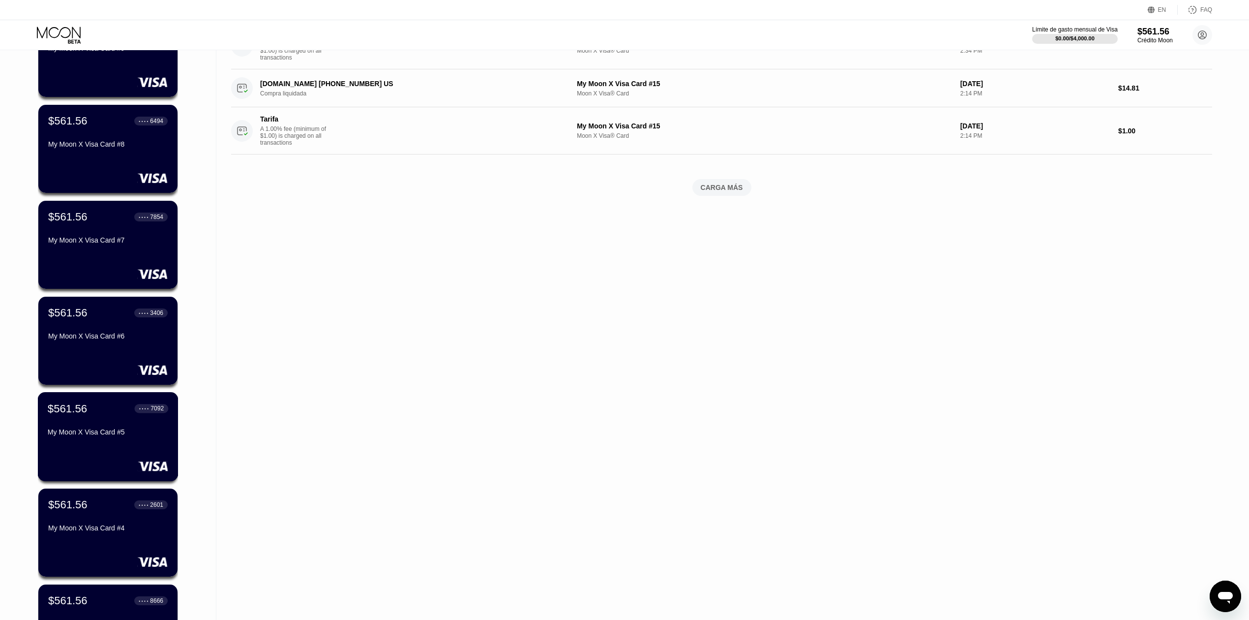
click at [92, 446] on div "$561.56 ● ● ● ● 7092 My Moon X Visa Card #5" at bounding box center [108, 436] width 141 height 89
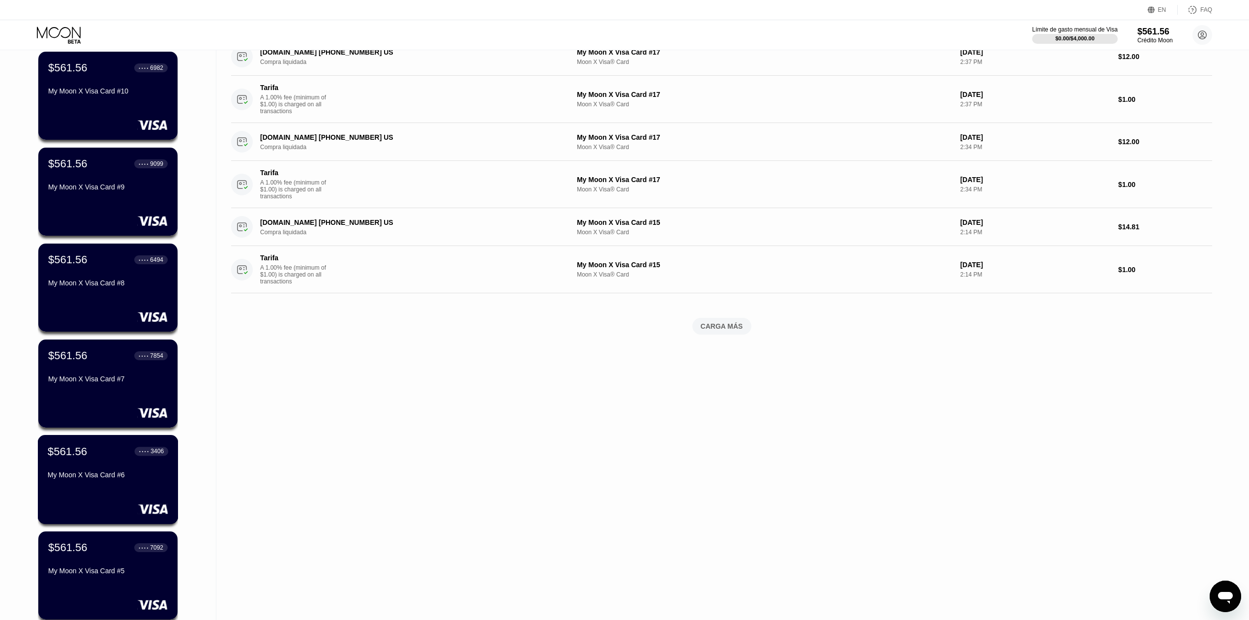
scroll to position [721, 0]
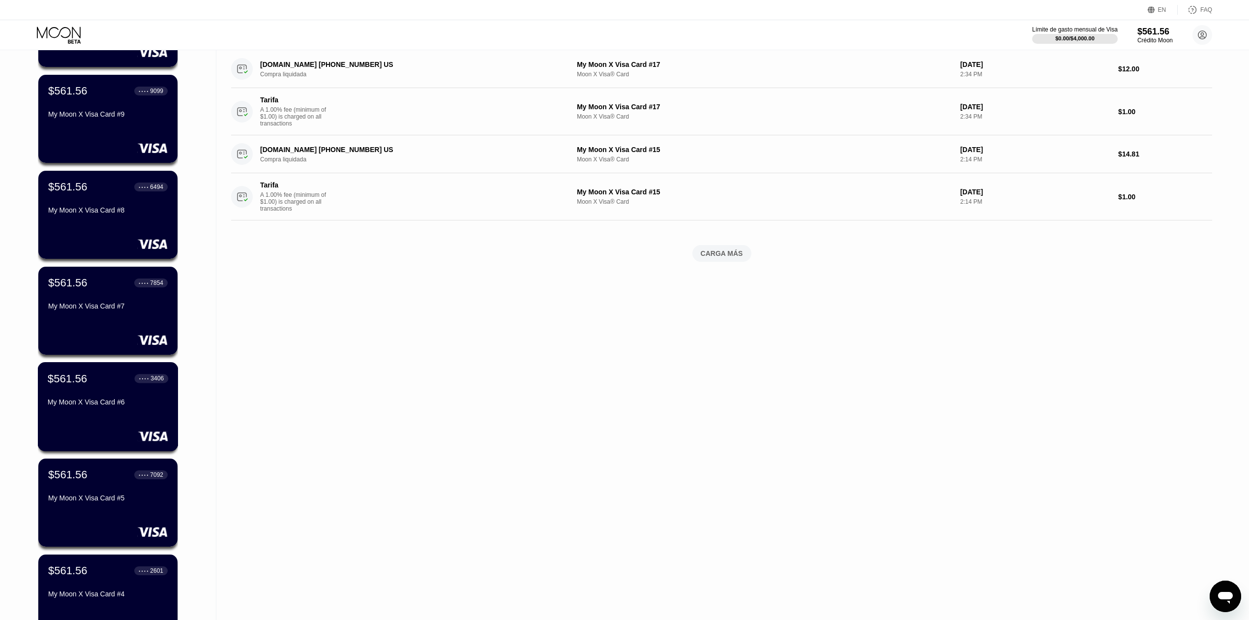
click at [117, 404] on div "My Moon X Visa Card #6" at bounding box center [108, 402] width 120 height 8
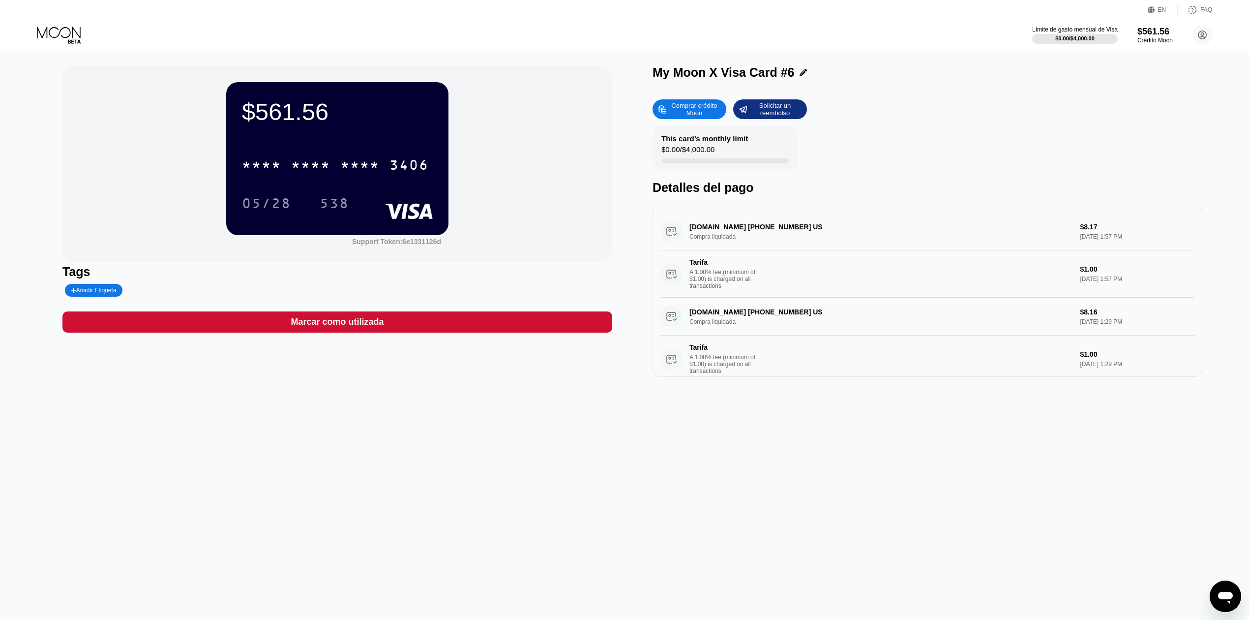
click at [839, 477] on div "$561.56 * * * * * * * * * * * * 3406 05/28 538 Support Token: 6e1331126d Tags A…" at bounding box center [624, 335] width 1249 height 569
click at [273, 166] on div "* * * *" at bounding box center [261, 166] width 39 height 16
drag, startPoint x: 323, startPoint y: 175, endPoint x: 406, endPoint y: 176, distance: 83.1
click at [323, 174] on div "6500" at bounding box center [310, 166] width 39 height 16
